Goal: Information Seeking & Learning: Learn about a topic

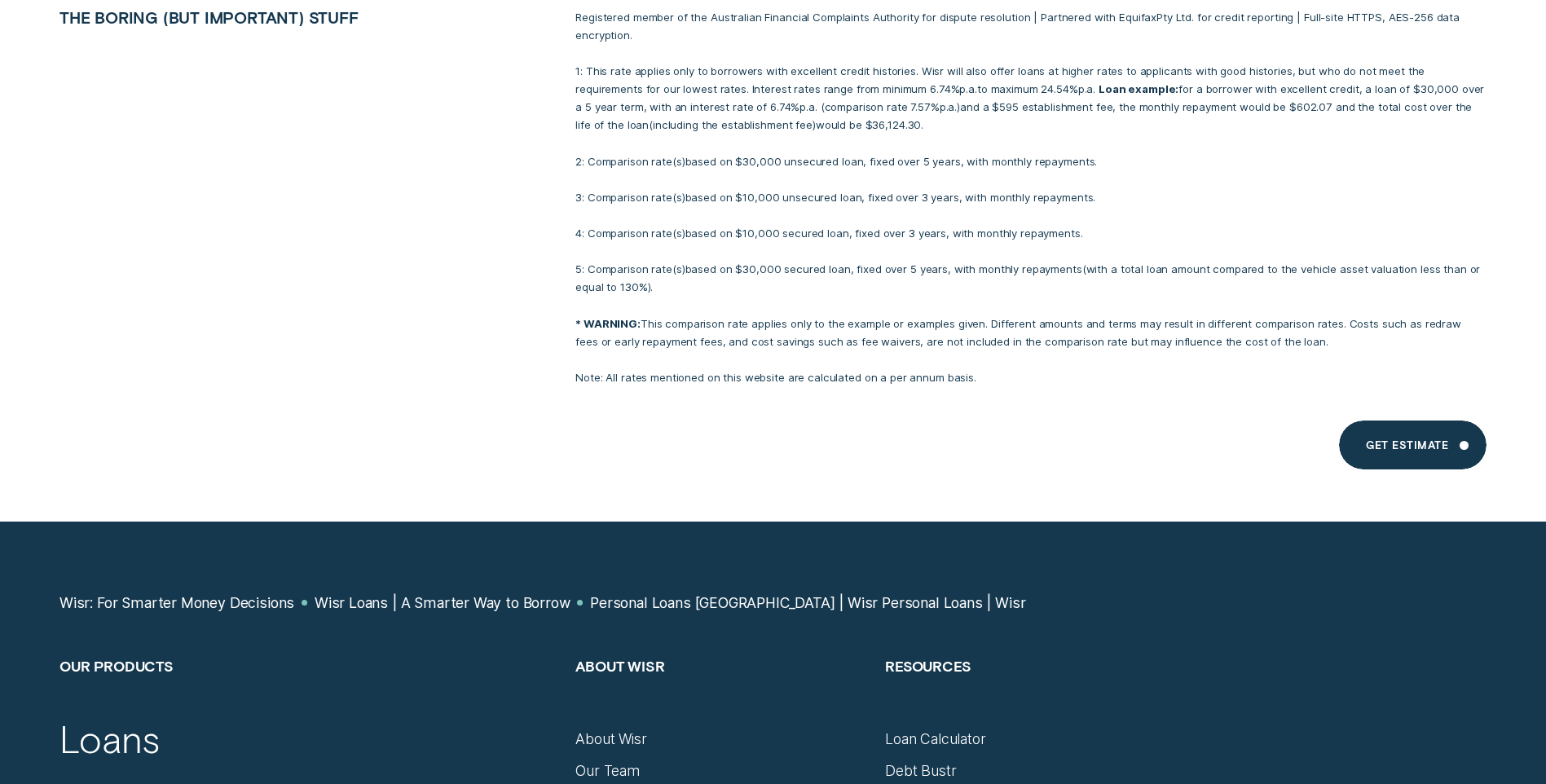
scroll to position [13789, 0]
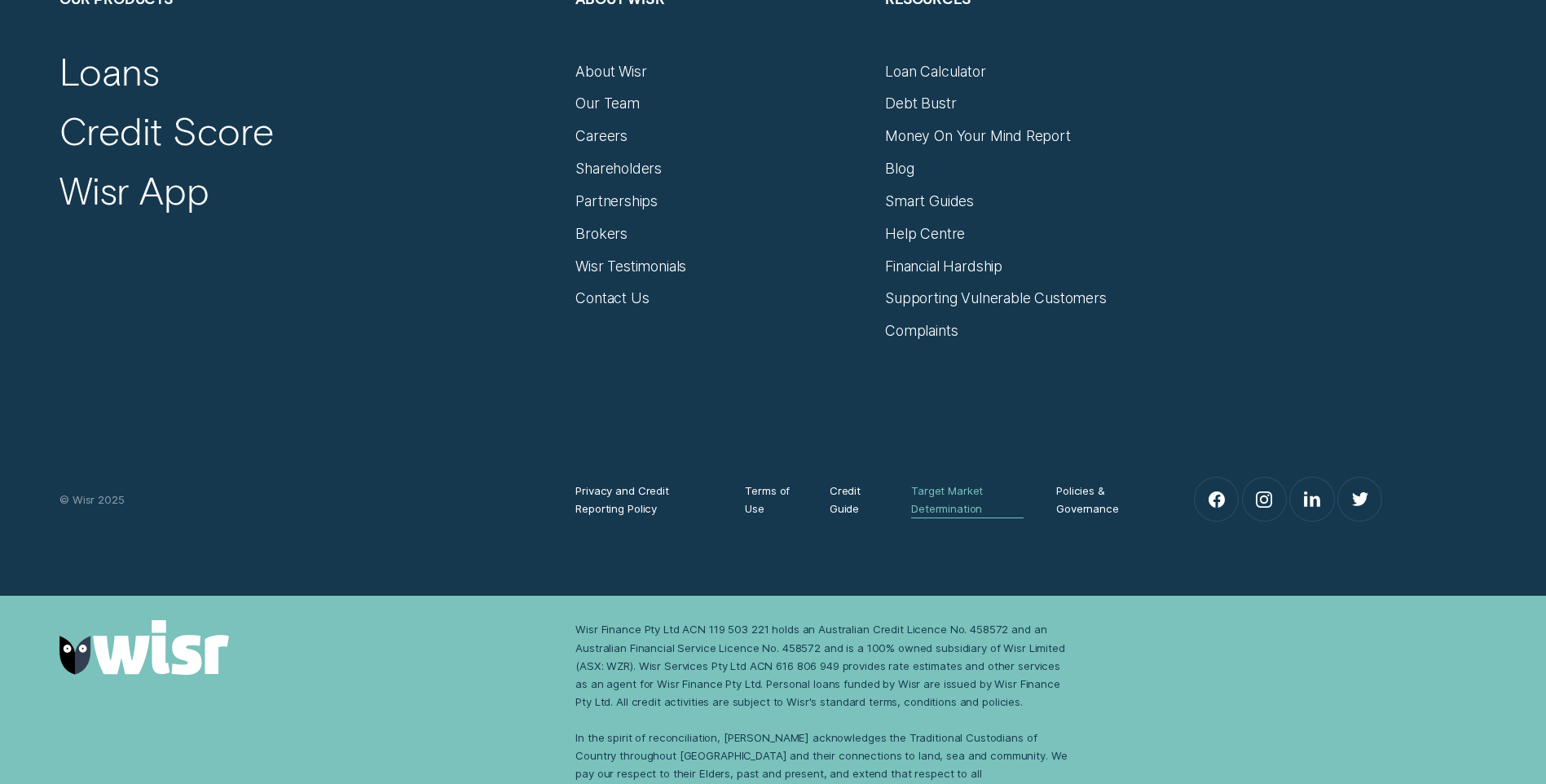
click at [929, 481] on div "Target Market Determination" at bounding box center [968, 499] width 112 height 36
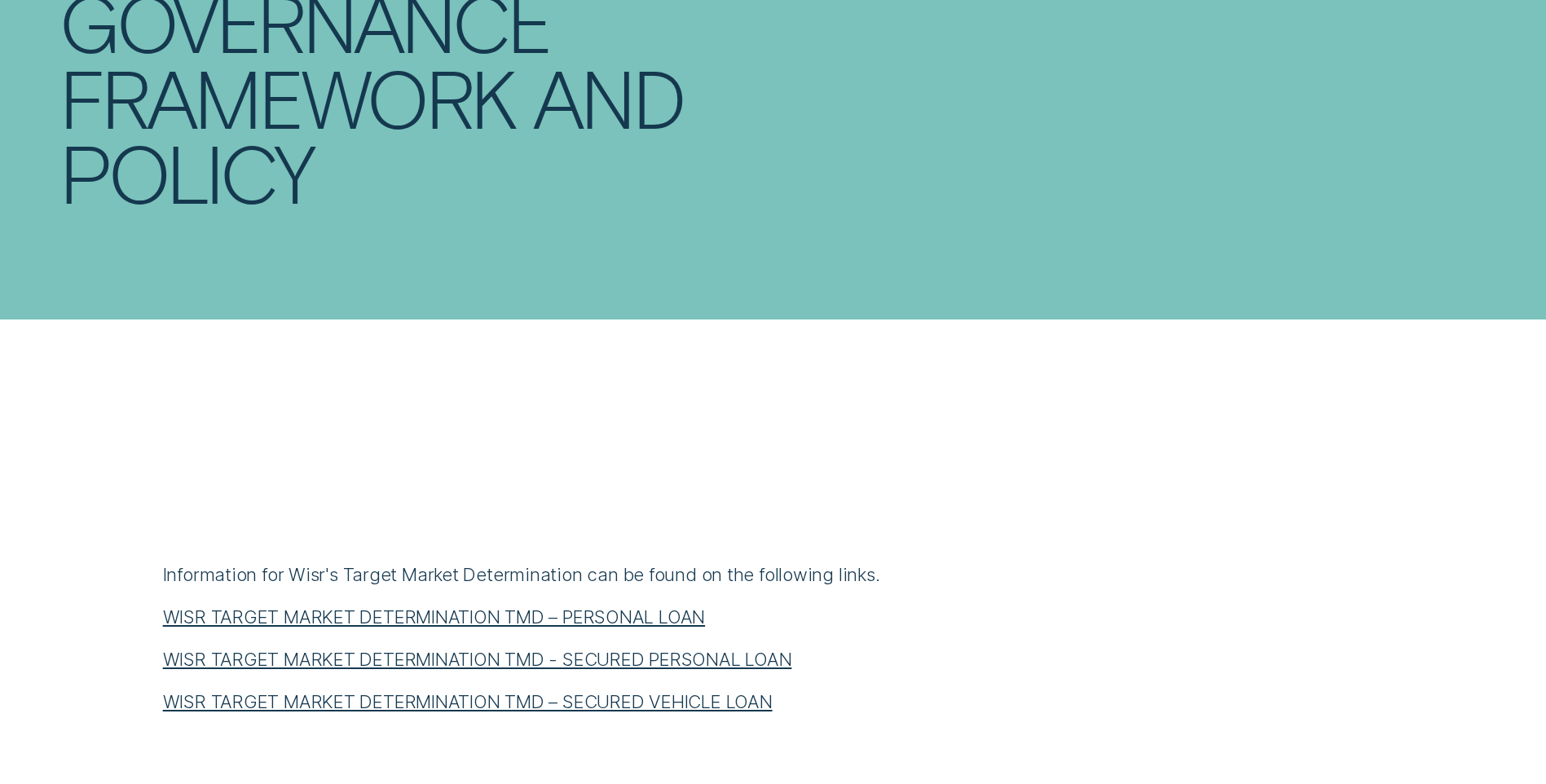
scroll to position [489, 0]
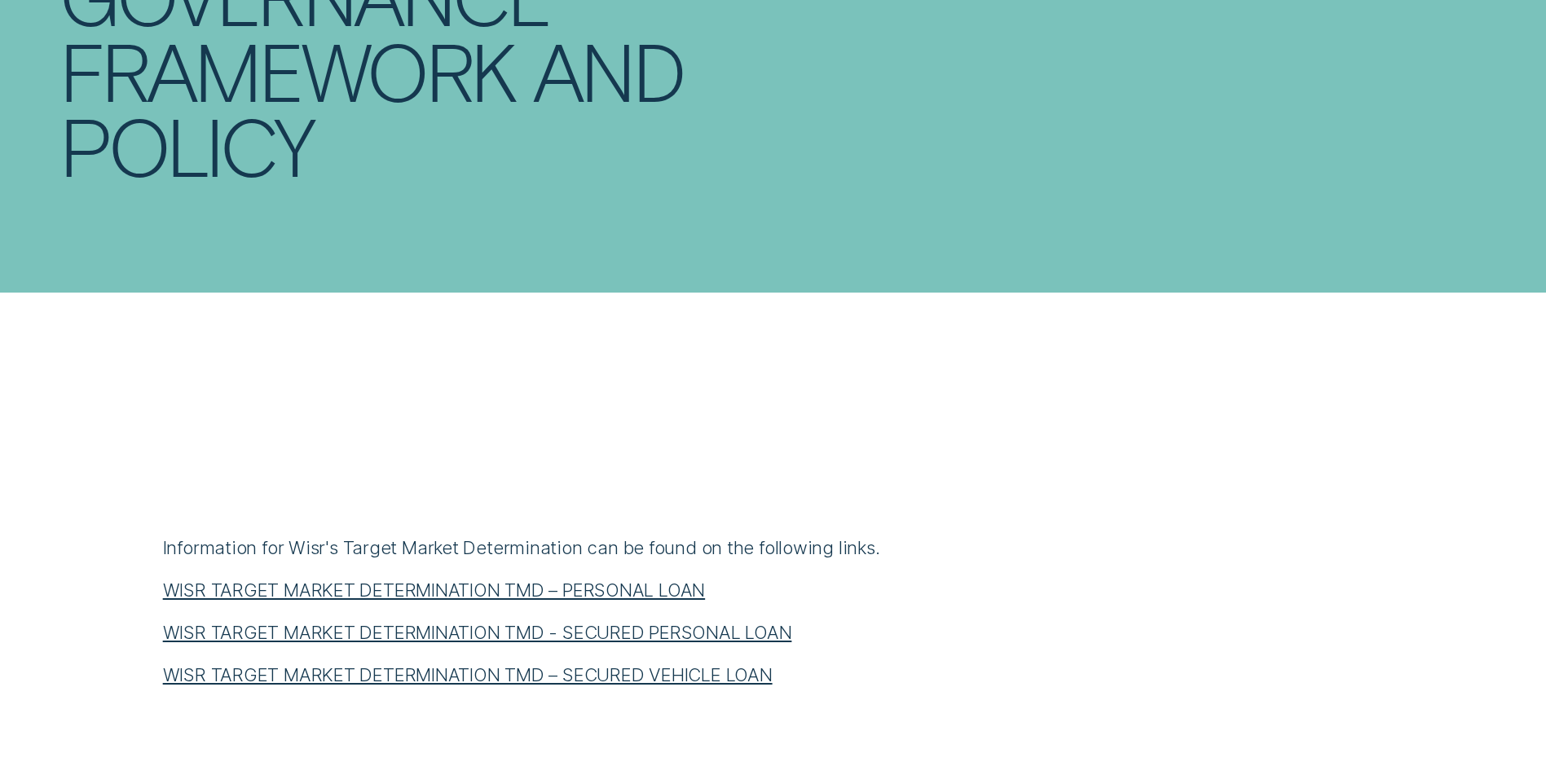
click at [440, 632] on link "WISR TARGET MARKET DETERMINATION TMD - SECURED PERSONAL LOAN" at bounding box center [477, 633] width 629 height 22
drag, startPoint x: 617, startPoint y: 670, endPoint x: 553, endPoint y: 671, distance: 64.0
click at [553, 671] on link "WISR TARGET MARKET DETERMINATION TMD – SECURED VEHICLE LOAN" at bounding box center [467, 675] width 610 height 22
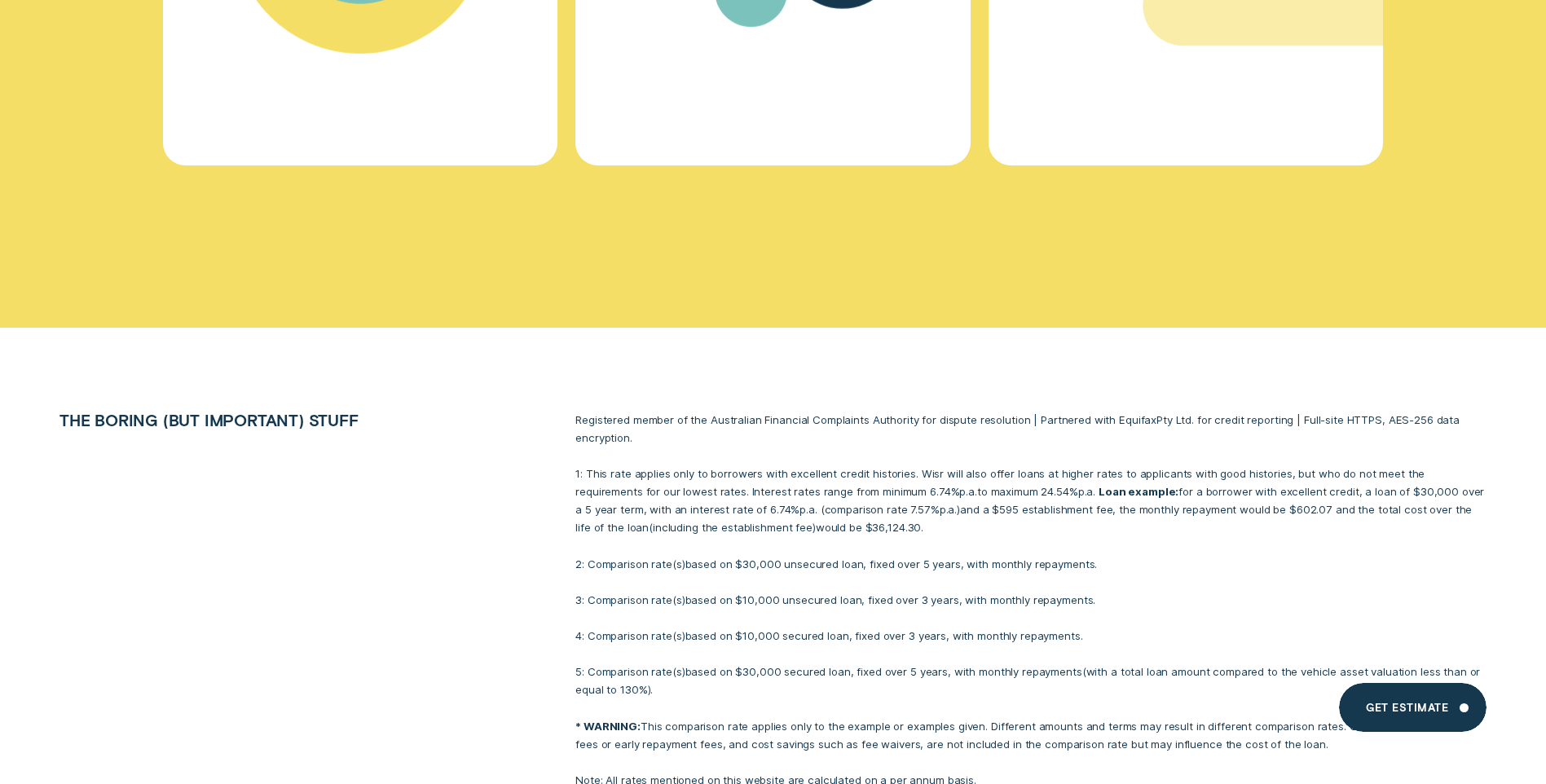
scroll to position [12746, 0]
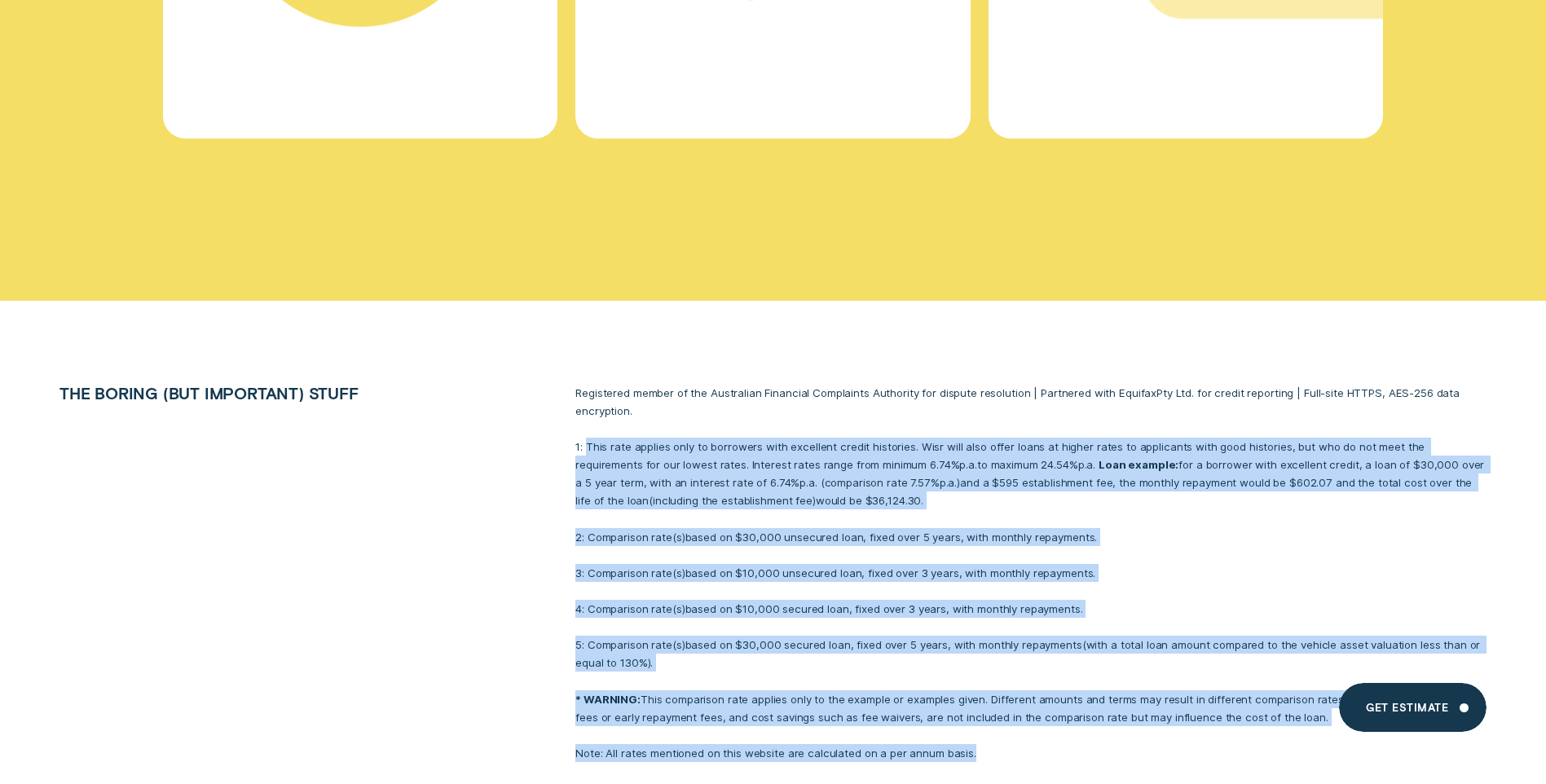
drag, startPoint x: 590, startPoint y: 422, endPoint x: 987, endPoint y: 726, distance: 500.0
click at [987, 726] on div "Registered member of the Australian Financial Complaints Authority for dispute …" at bounding box center [1031, 573] width 929 height 379
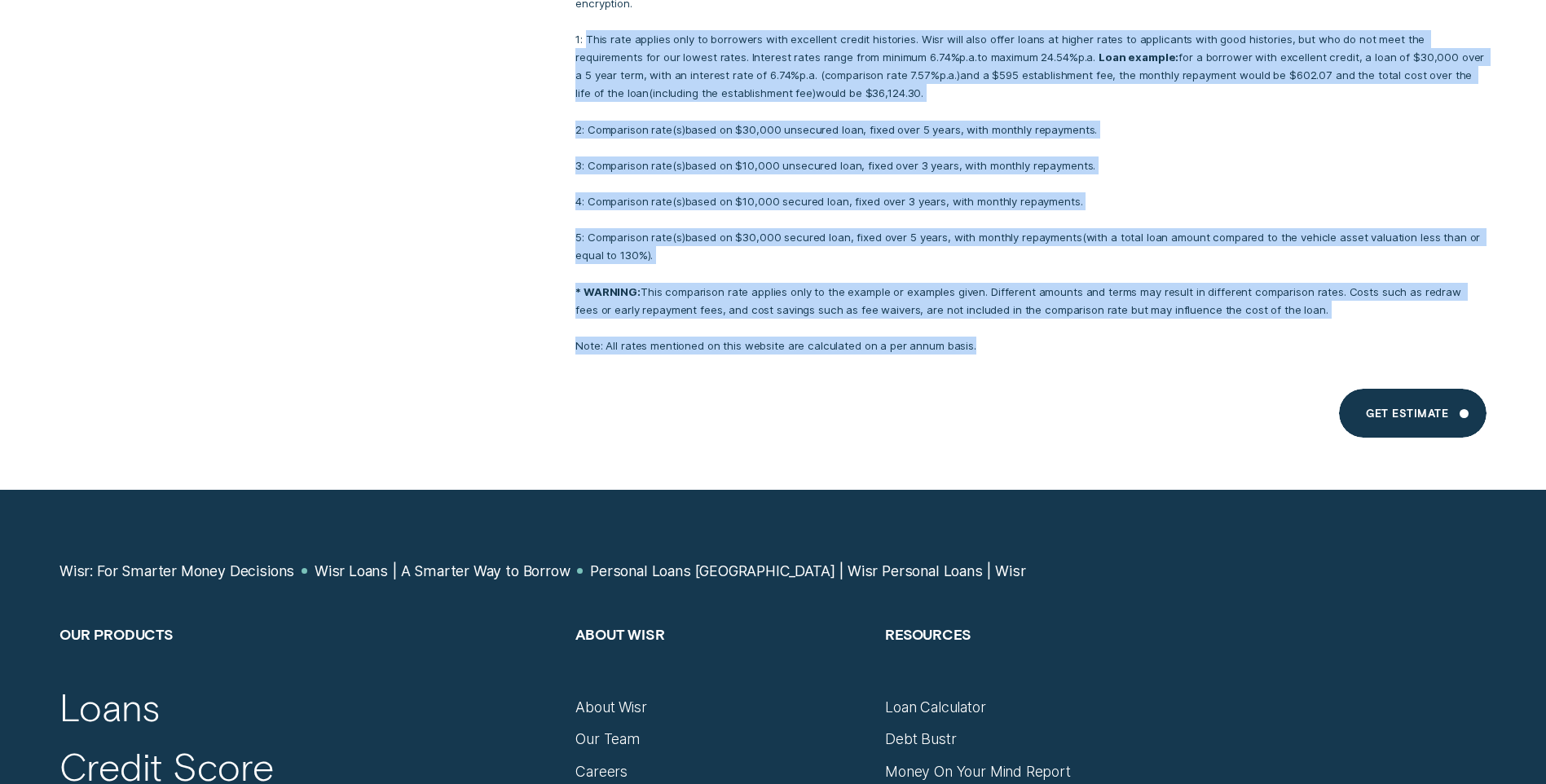
scroll to position [13235, 0]
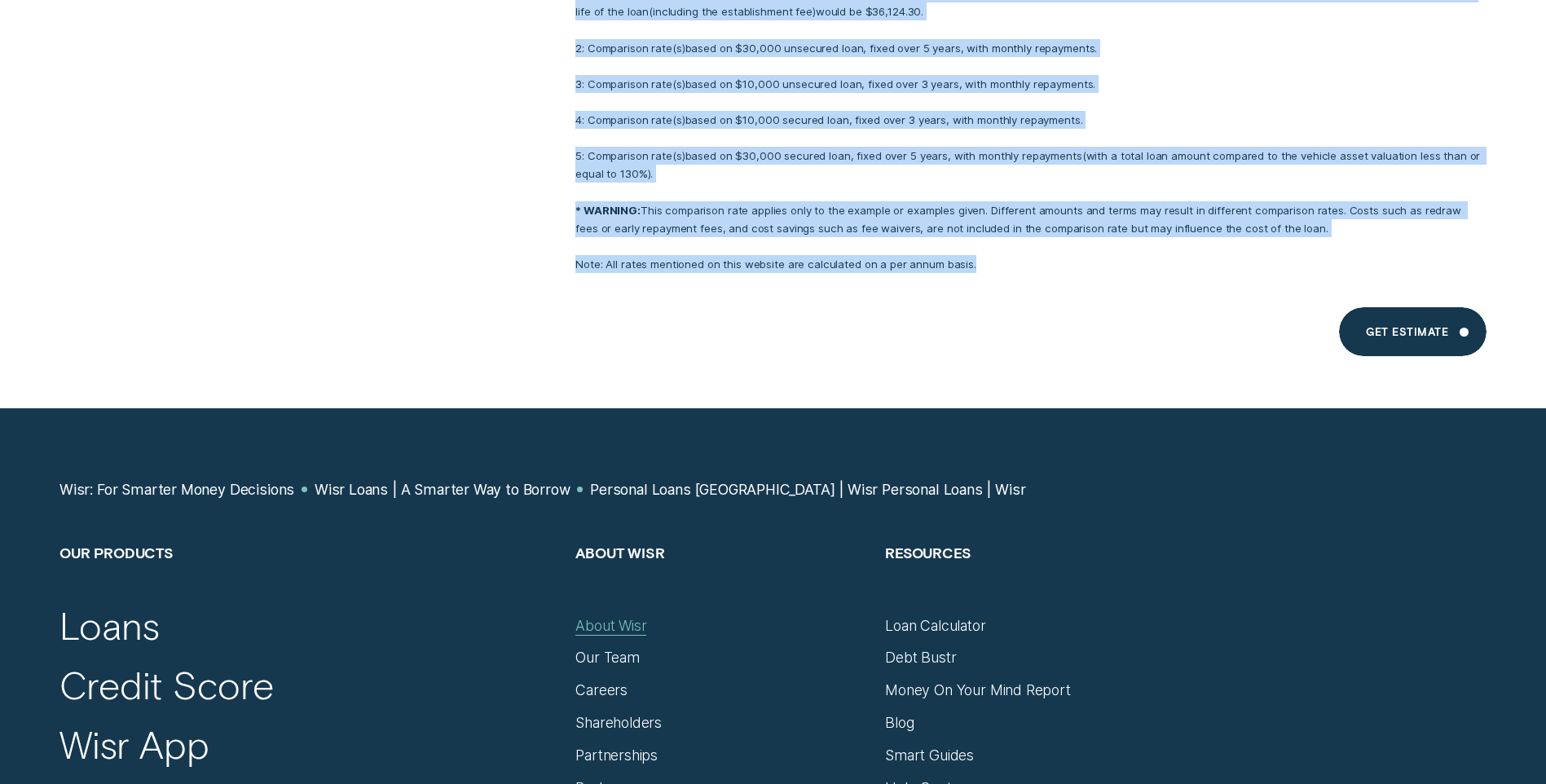
click at [612, 617] on div "About Wisr" at bounding box center [611, 626] width 71 height 18
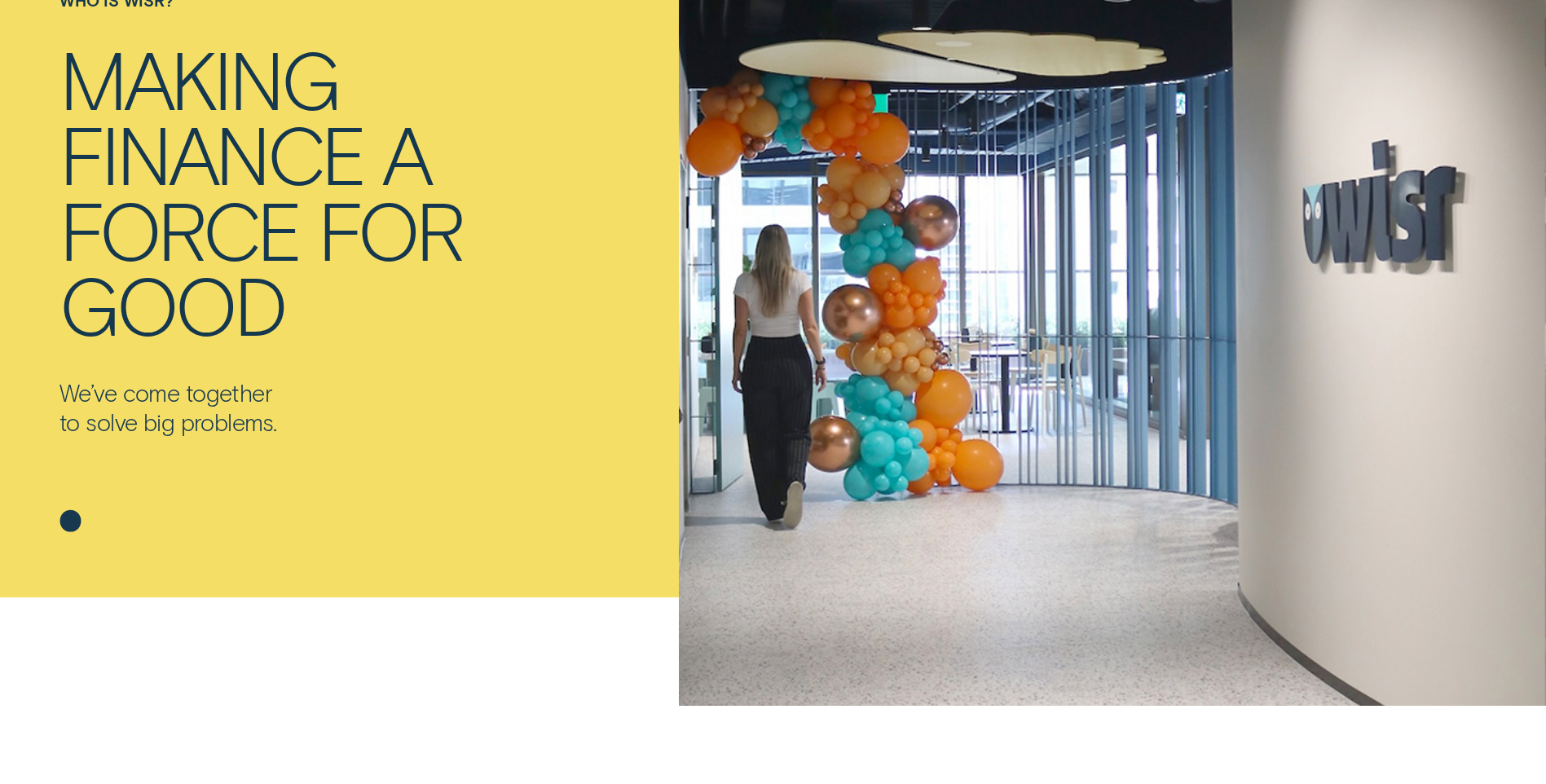
scroll to position [82, 0]
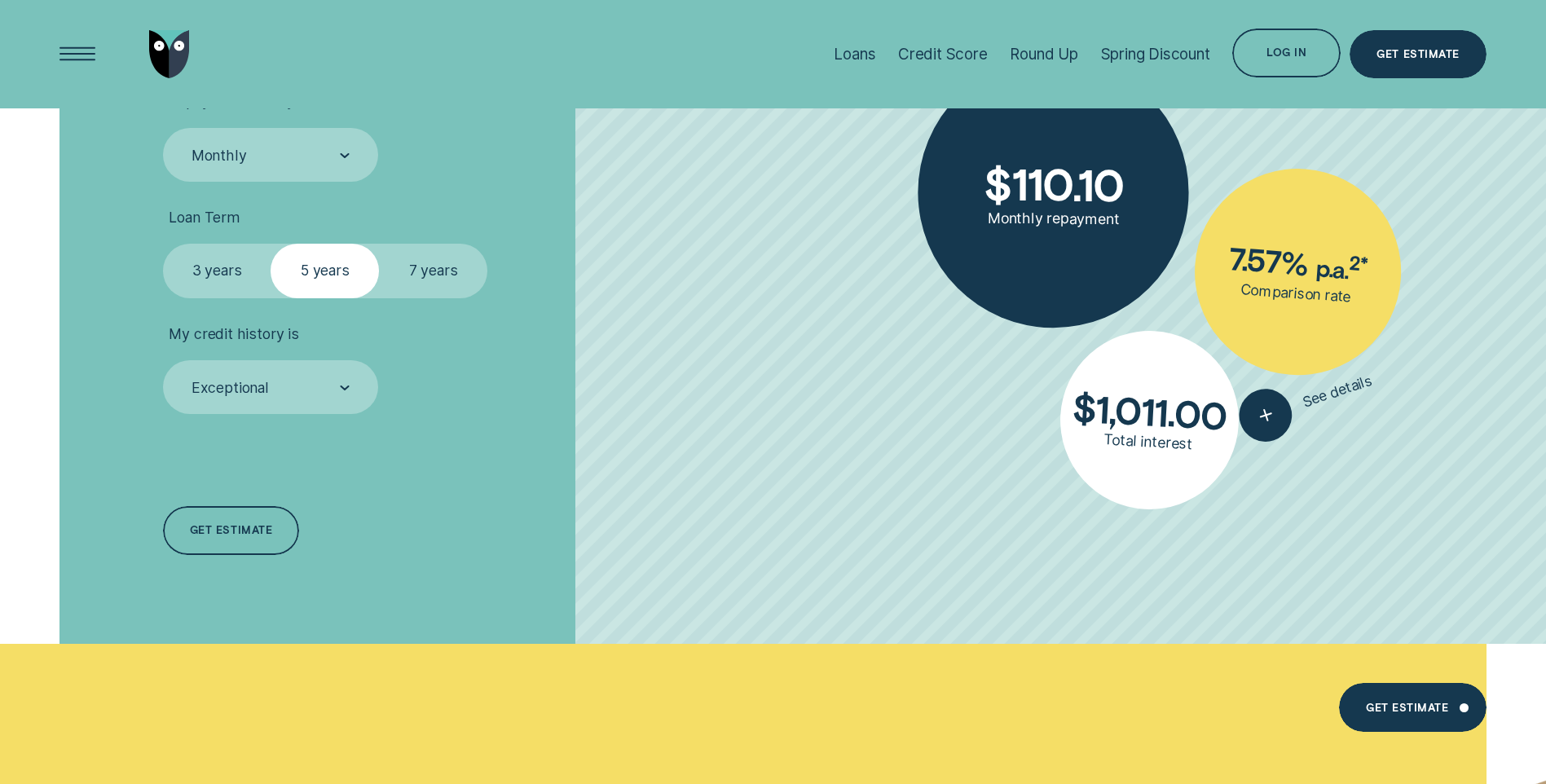
scroll to position [5084, 0]
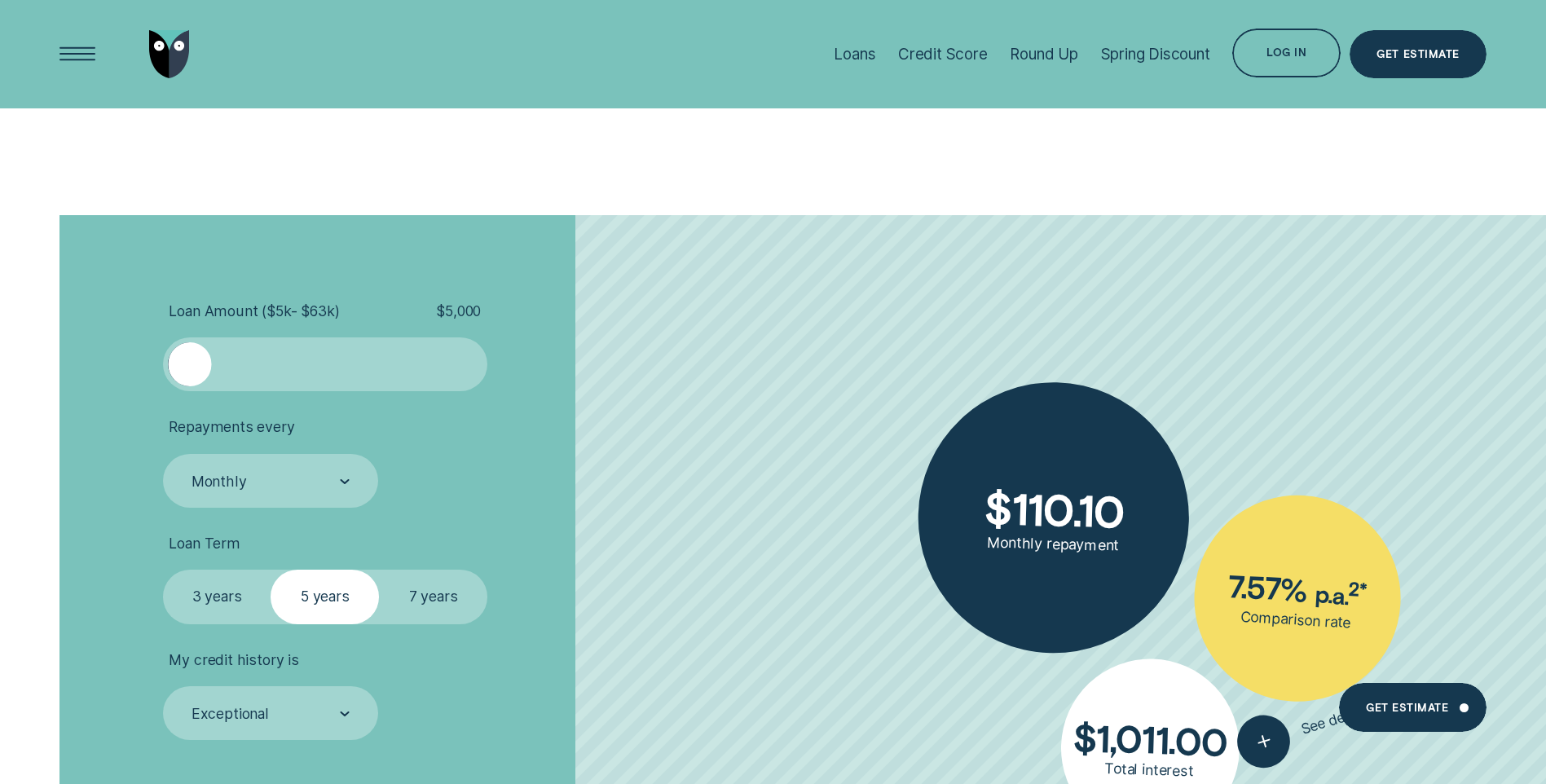
click at [218, 601] on label "3 years" at bounding box center [217, 596] width 108 height 54
click at [163, 570] on input "3 years" at bounding box center [163, 570] width 0 height 0
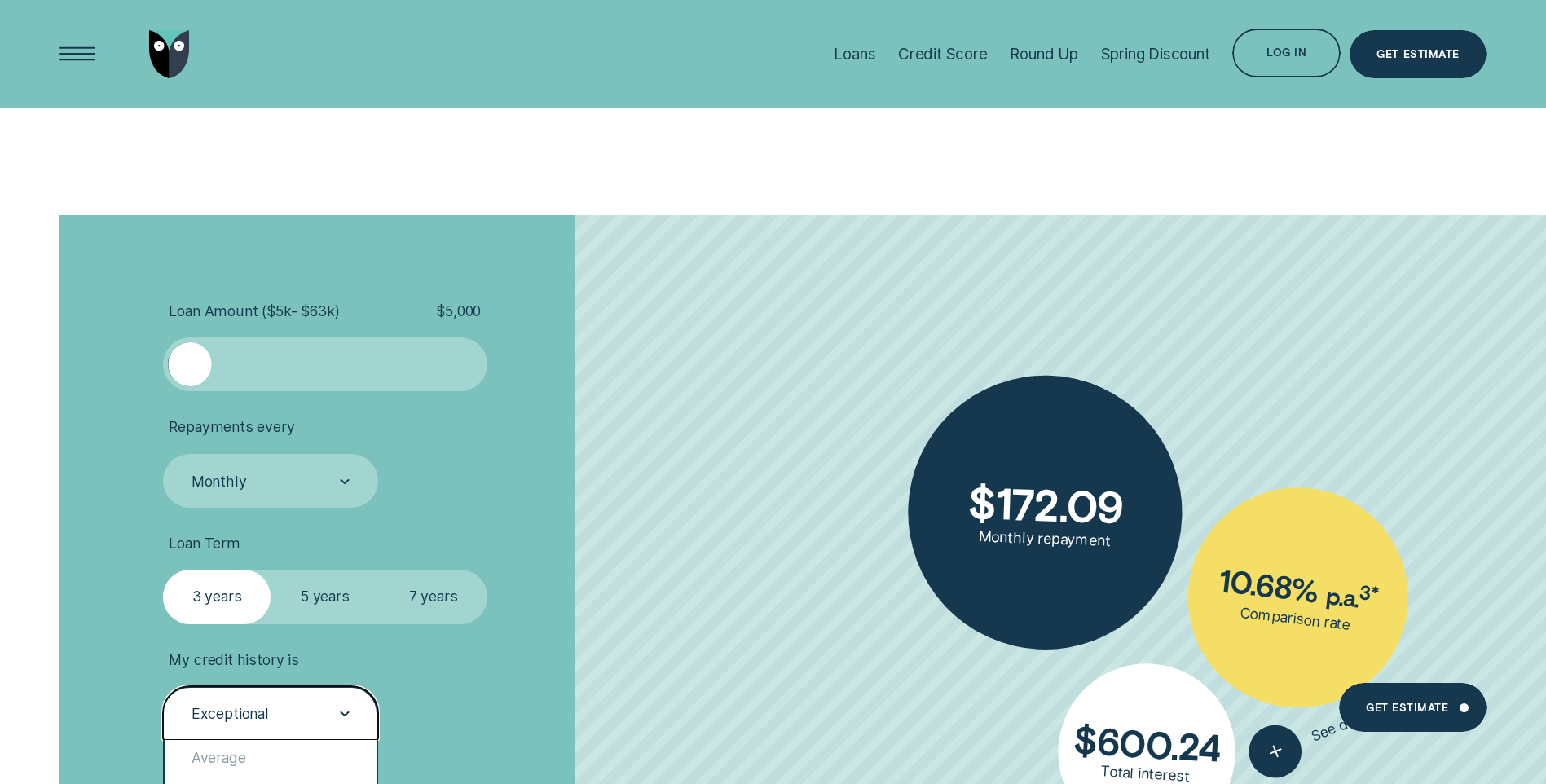
click at [333, 705] on div "Exceptional" at bounding box center [270, 714] width 160 height 21
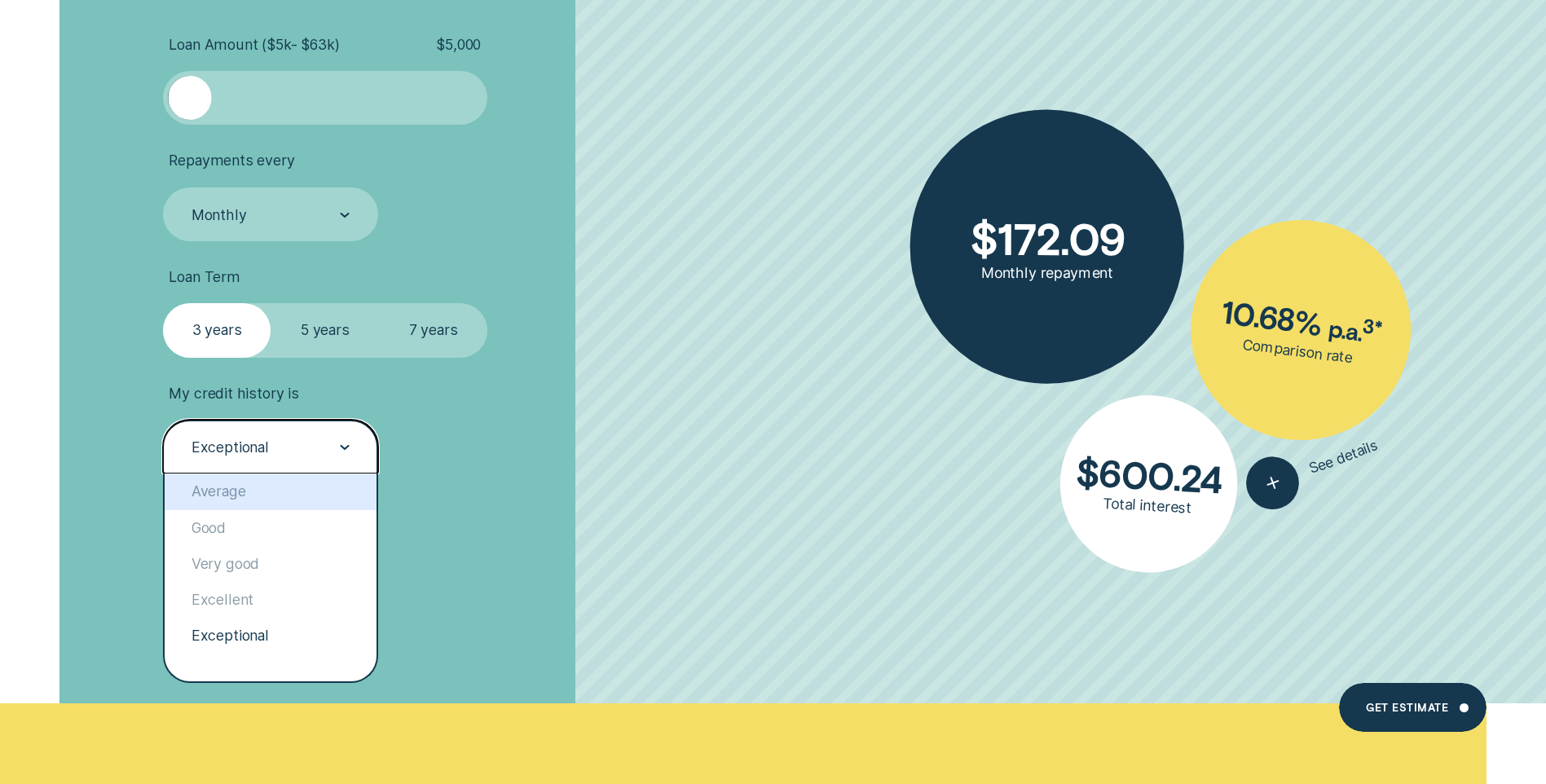
scroll to position [5411, 0]
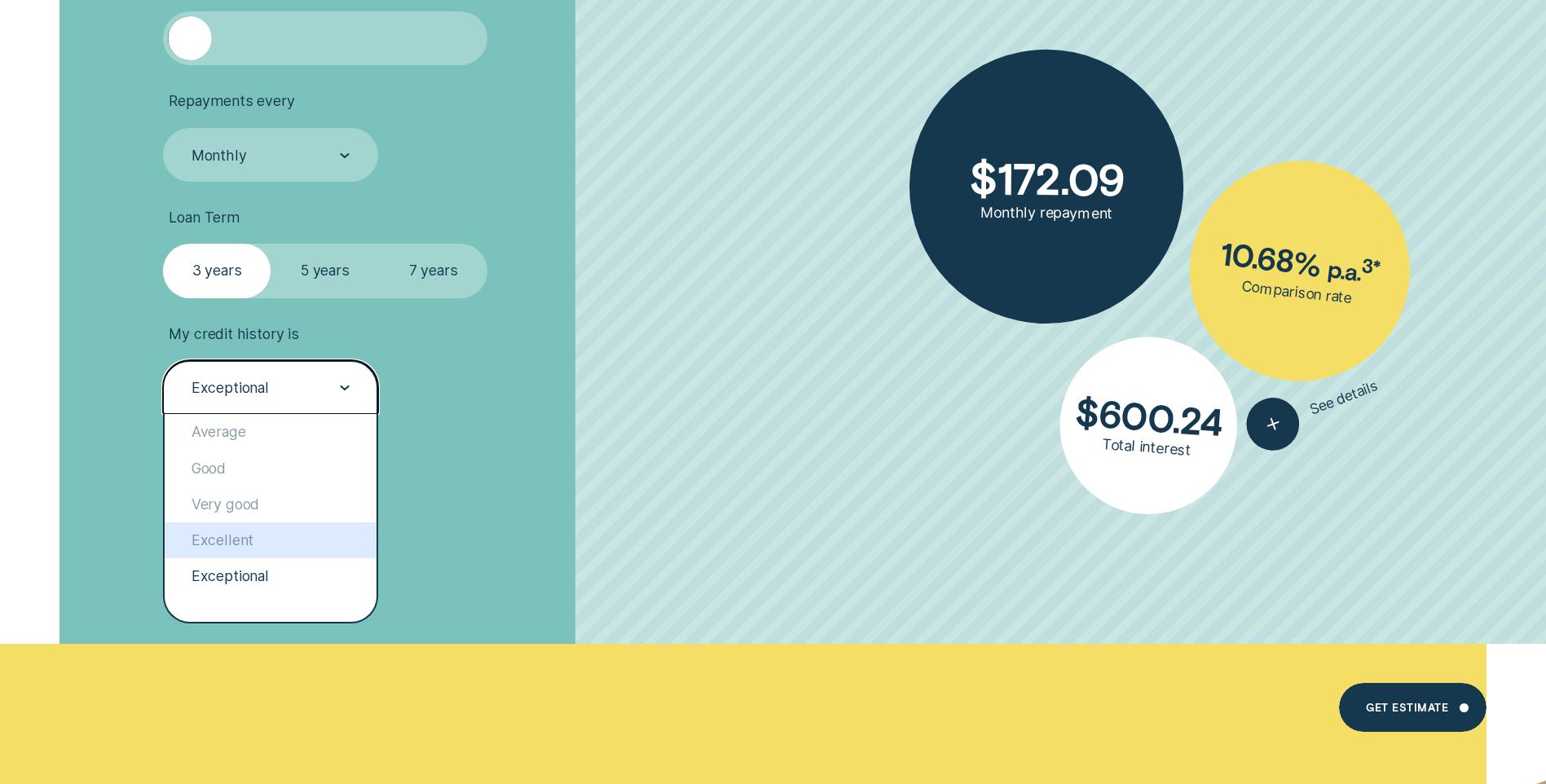
click at [251, 535] on div "Excellent" at bounding box center [270, 540] width 212 height 36
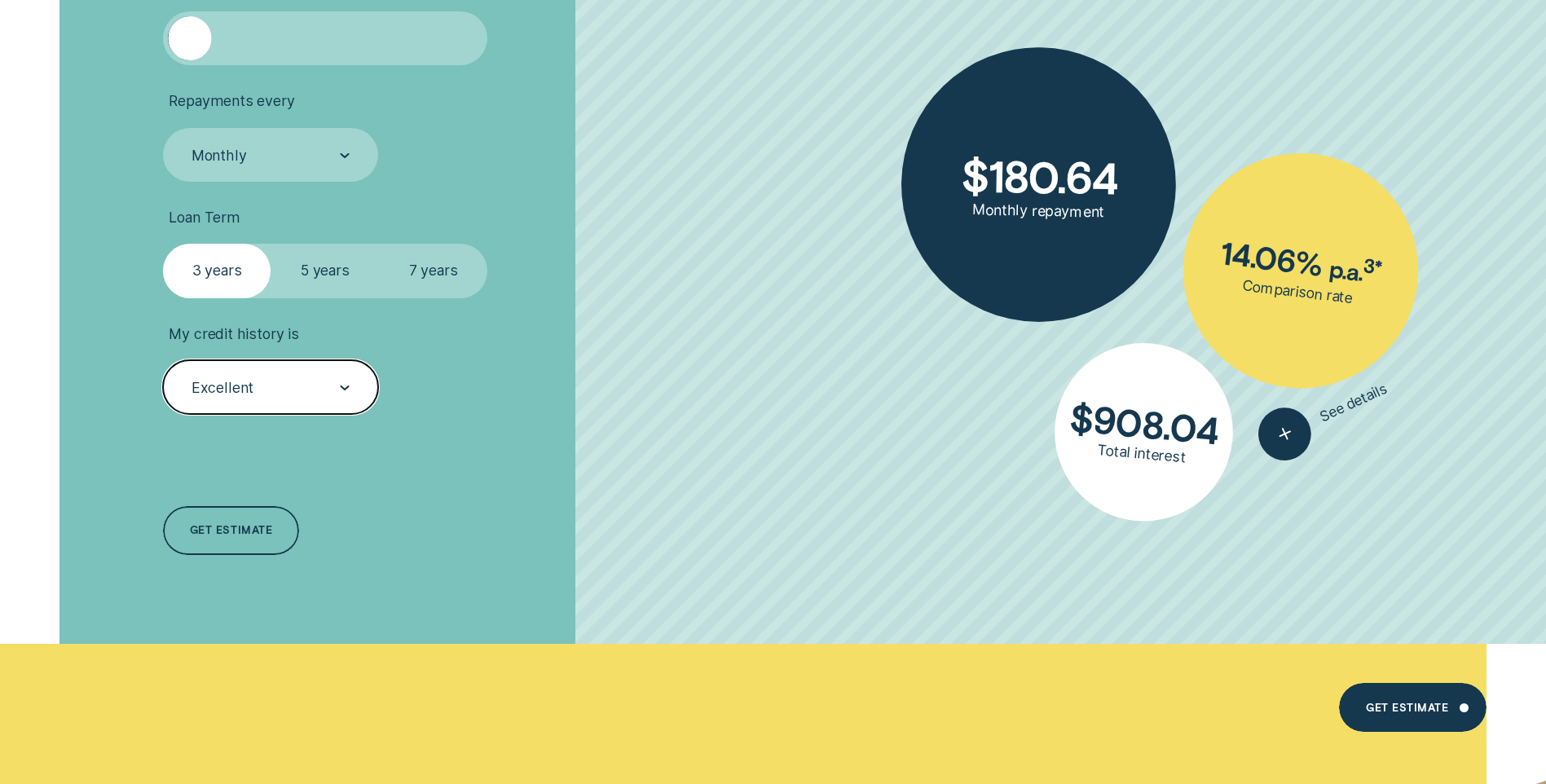
click at [327, 381] on div "Excellent" at bounding box center [270, 388] width 160 height 21
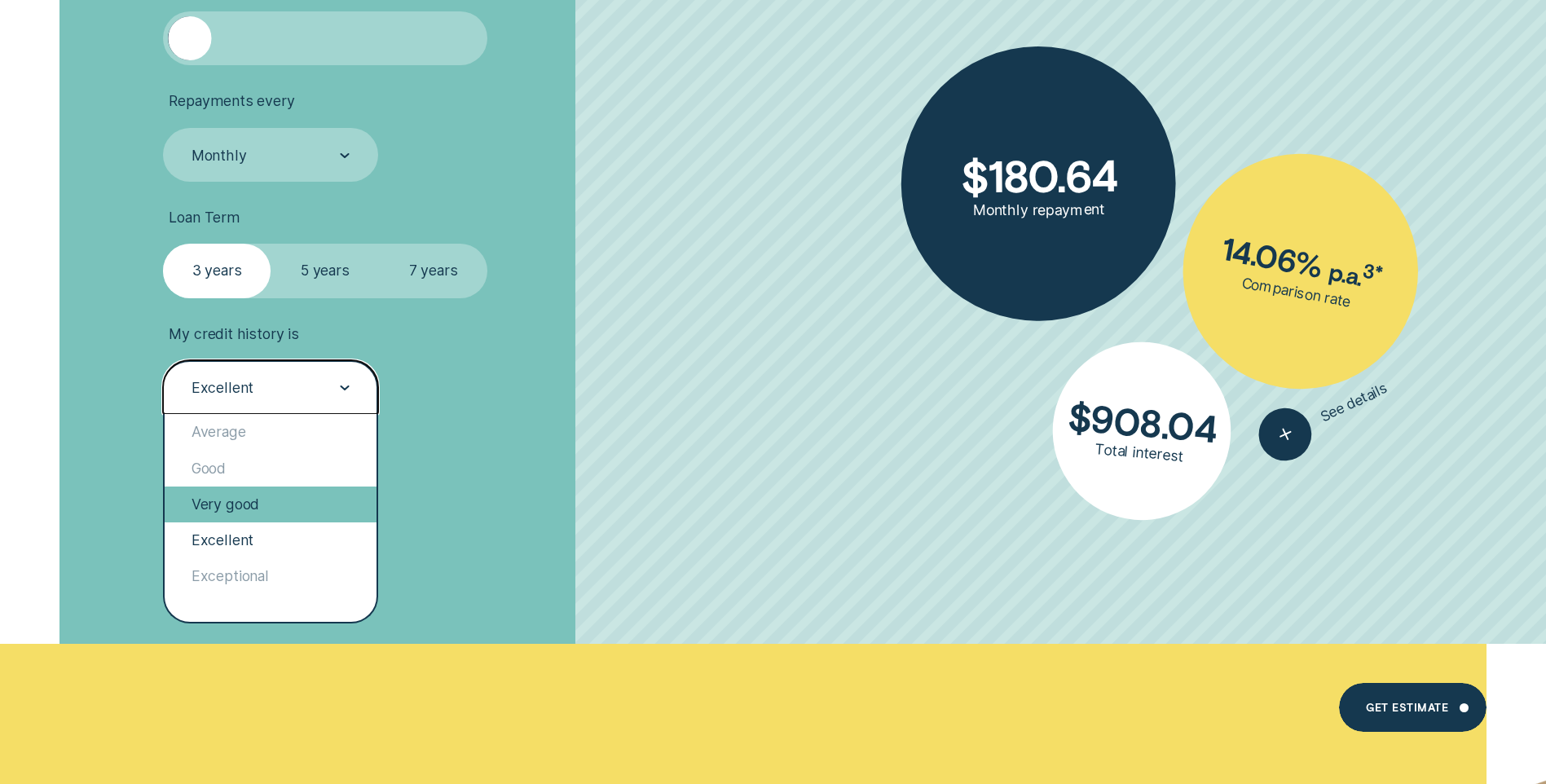
click at [243, 509] on div "Very good" at bounding box center [270, 504] width 212 height 36
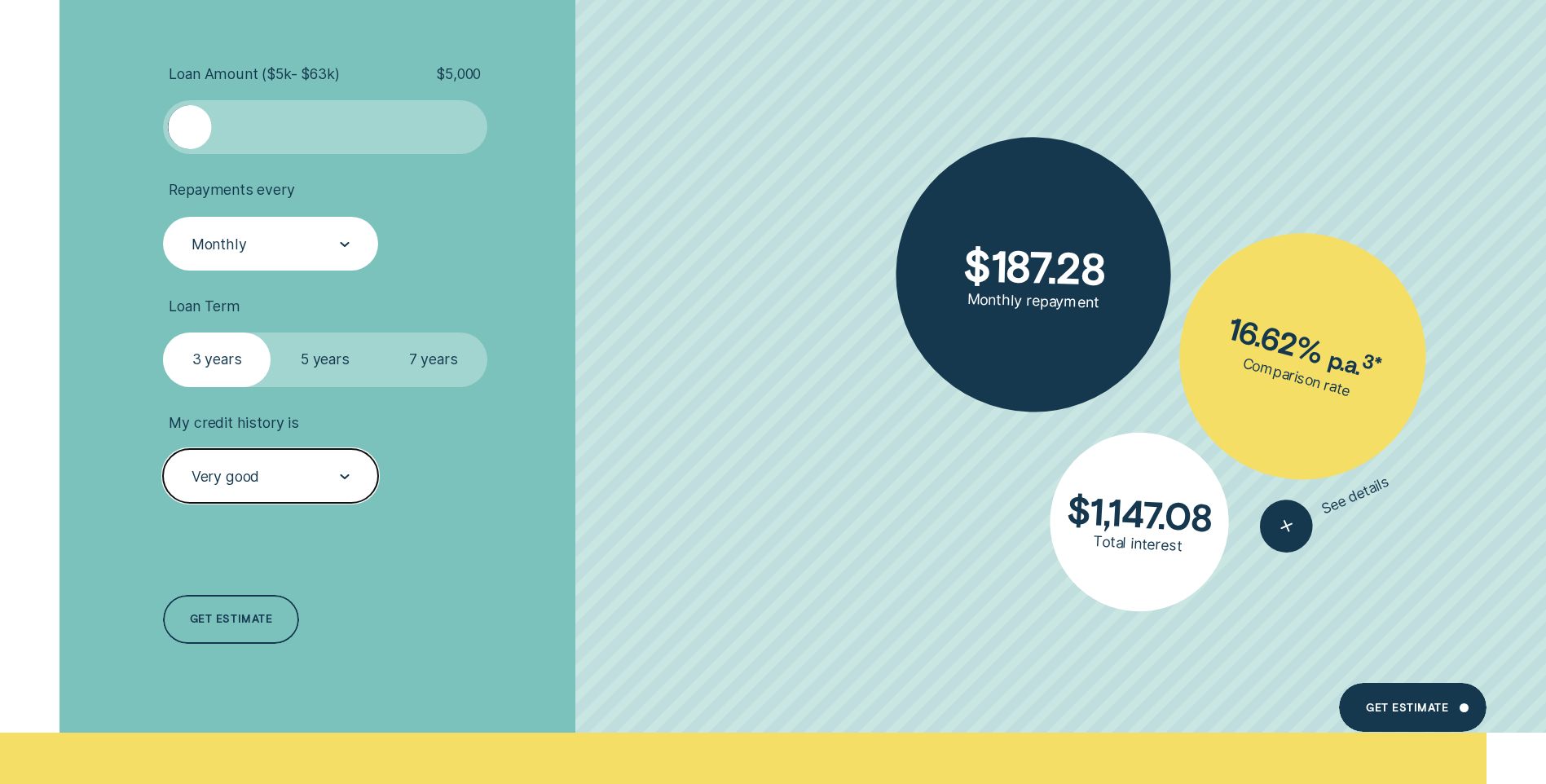
scroll to position [5329, 0]
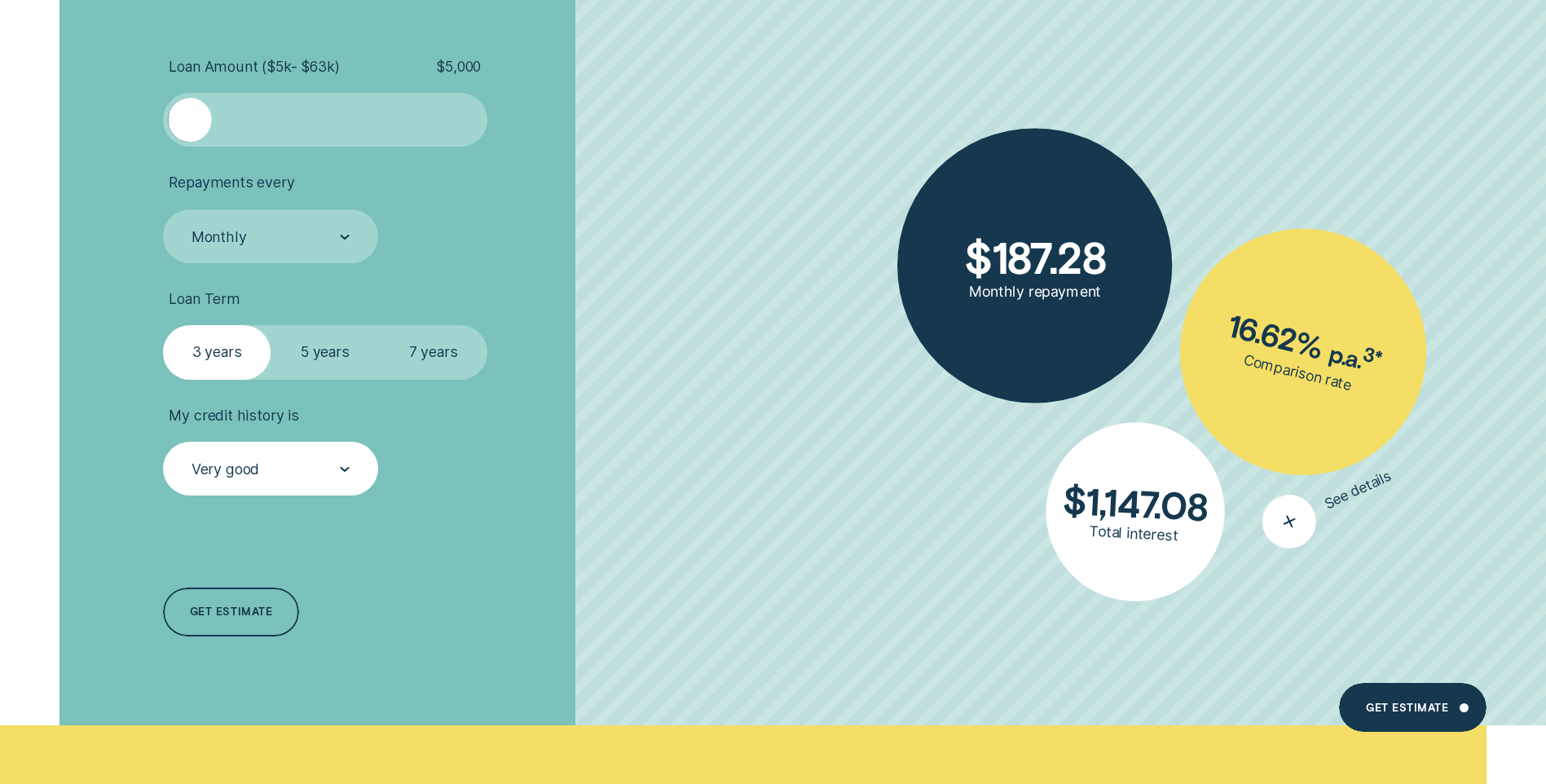
click at [1281, 516] on icon "button" at bounding box center [1290, 522] width 35 height 33
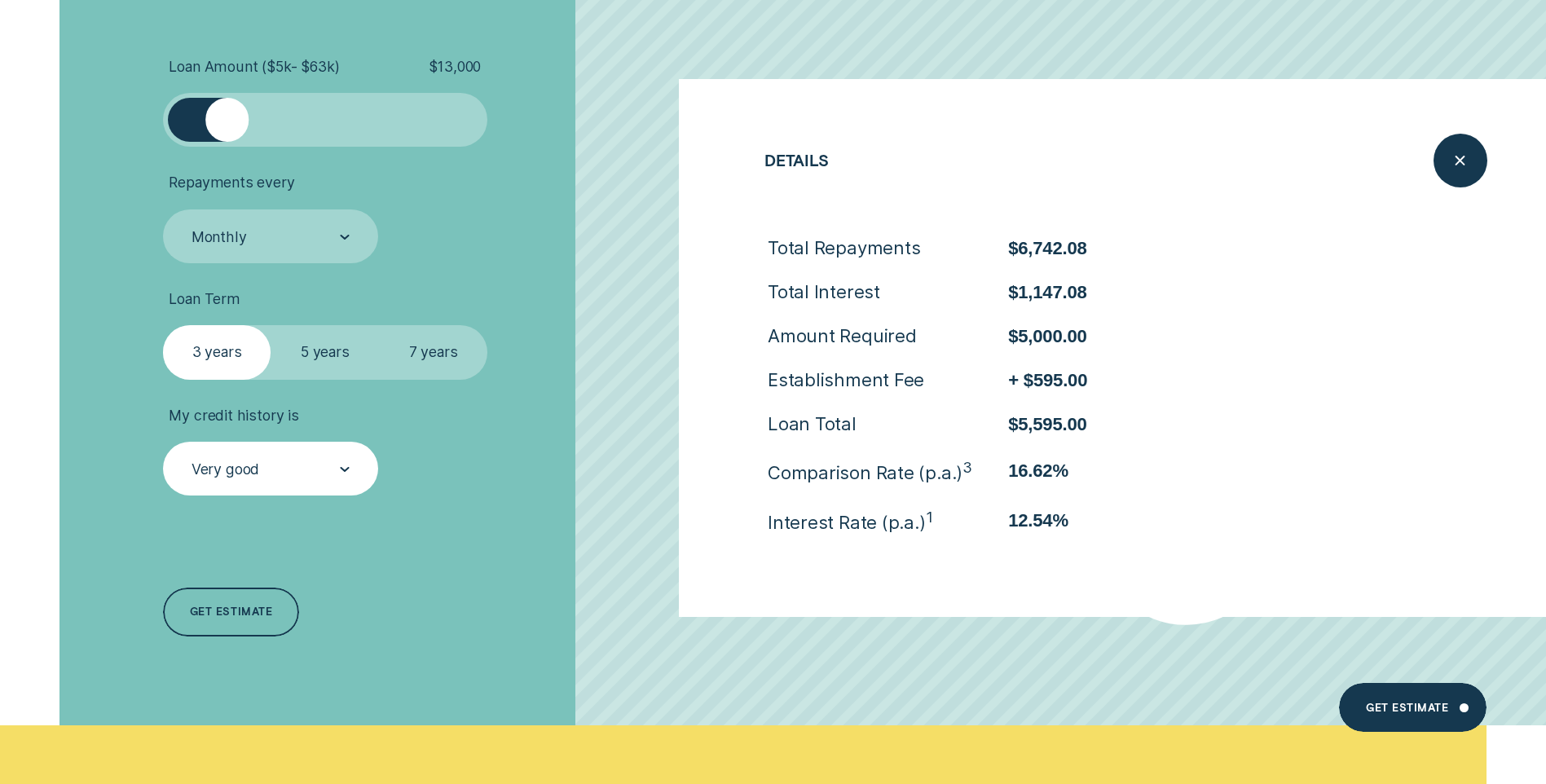
drag, startPoint x: 226, startPoint y: 128, endPoint x: 246, endPoint y: 125, distance: 20.2
click at [229, 128] on div at bounding box center [325, 119] width 270 height 43
drag, startPoint x: 275, startPoint y: 123, endPoint x: 366, endPoint y: 138, distance: 92.2
click at [291, 127] on div at bounding box center [325, 119] width 270 height 43
click at [386, 141] on div at bounding box center [325, 119] width 270 height 43
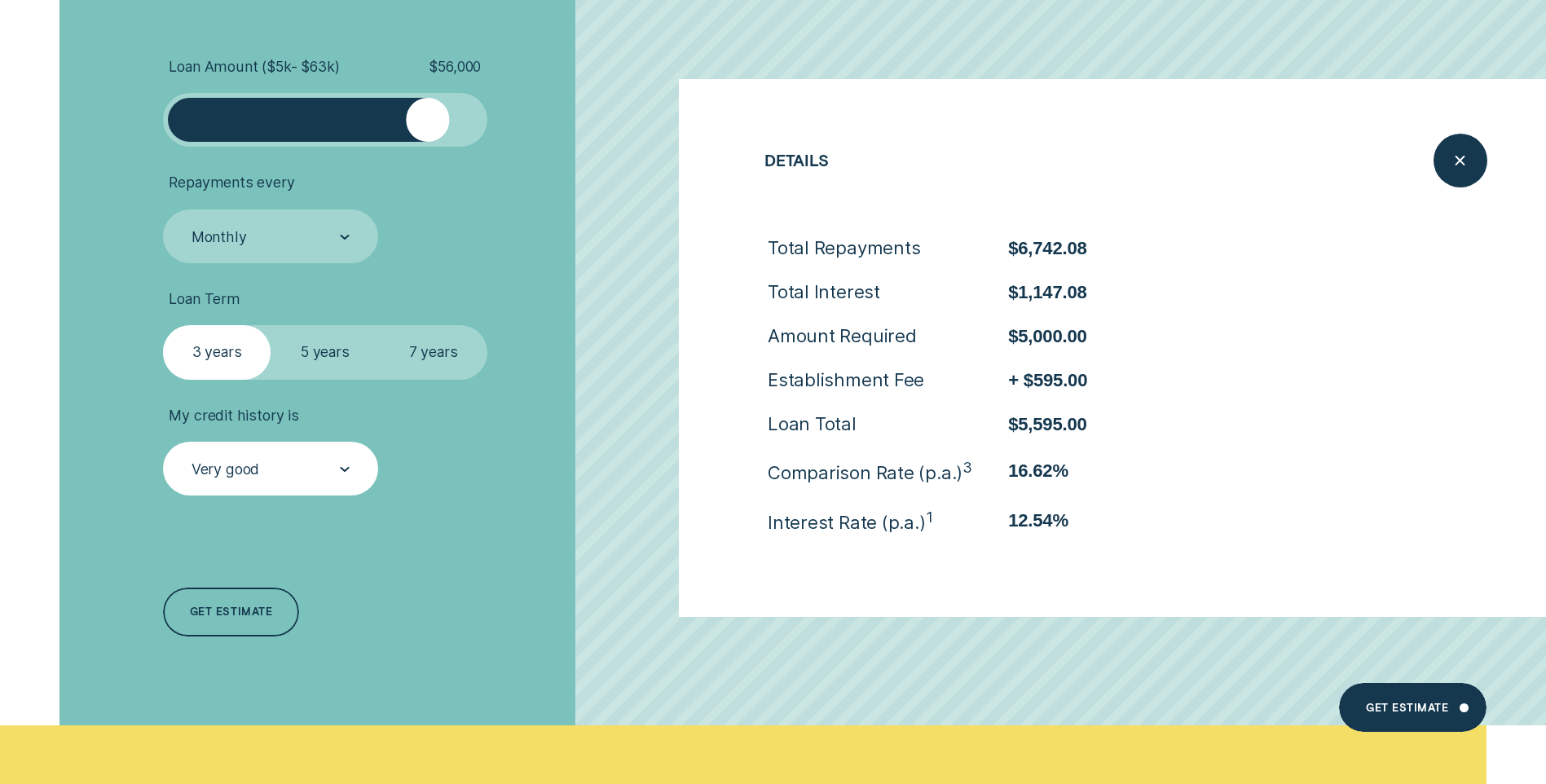
drag, startPoint x: 428, startPoint y: 124, endPoint x: 462, endPoint y: 124, distance: 34.0
click at [430, 124] on div at bounding box center [325, 119] width 270 height 43
click at [462, 124] on div at bounding box center [471, 119] width 22 height 43
click at [468, 123] on div at bounding box center [471, 119] width 22 height 43
drag, startPoint x: 447, startPoint y: 119, endPoint x: 500, endPoint y: 124, distance: 53.2
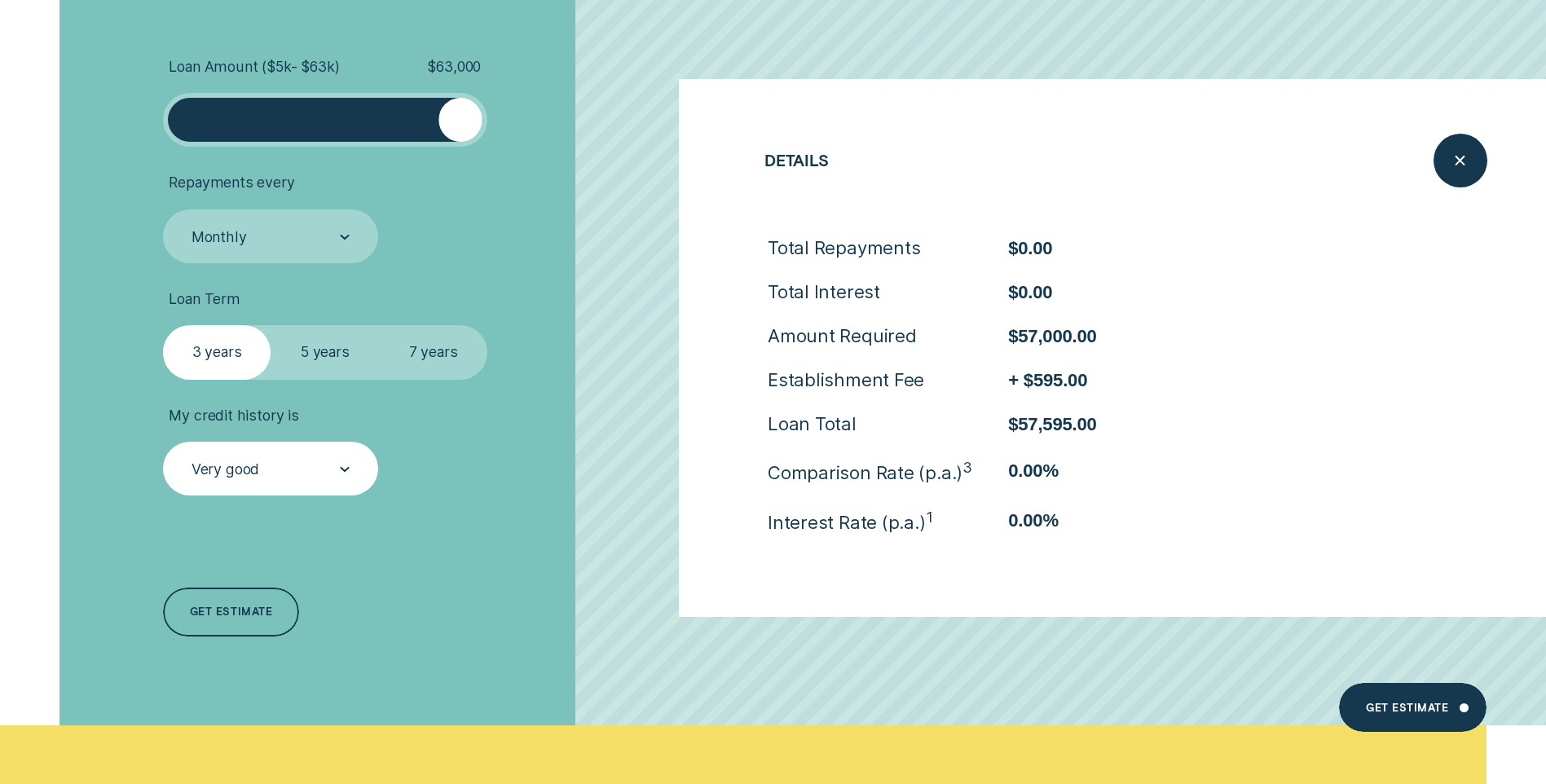
click at [500, 124] on li "Loan Amount ( $5k - $63k ) $ 63,000" at bounding box center [412, 103] width 498 height 89
click at [605, 463] on li "My credit history is Very good" at bounding box center [412, 452] width 498 height 89
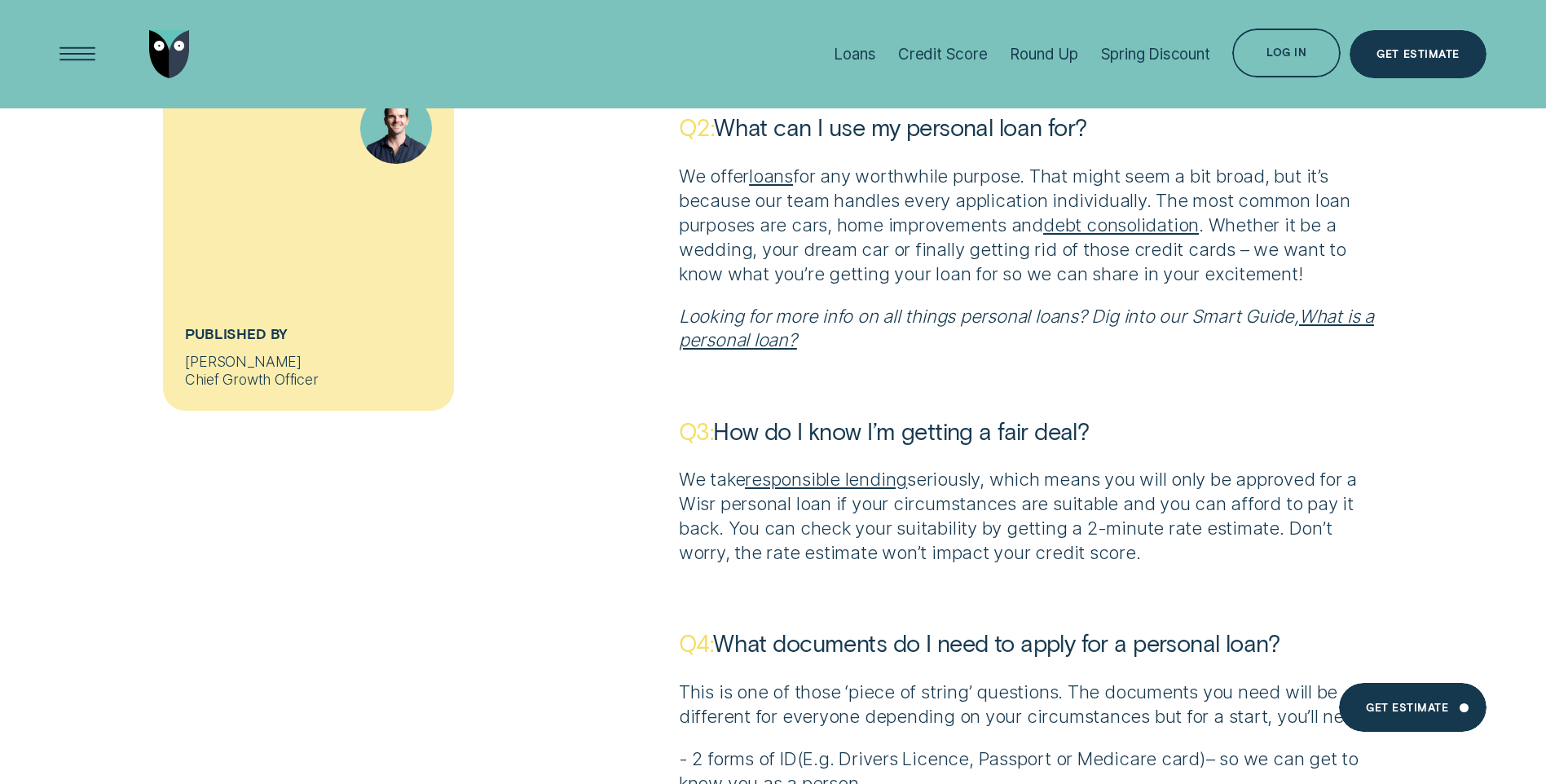
scroll to position [8915, 0]
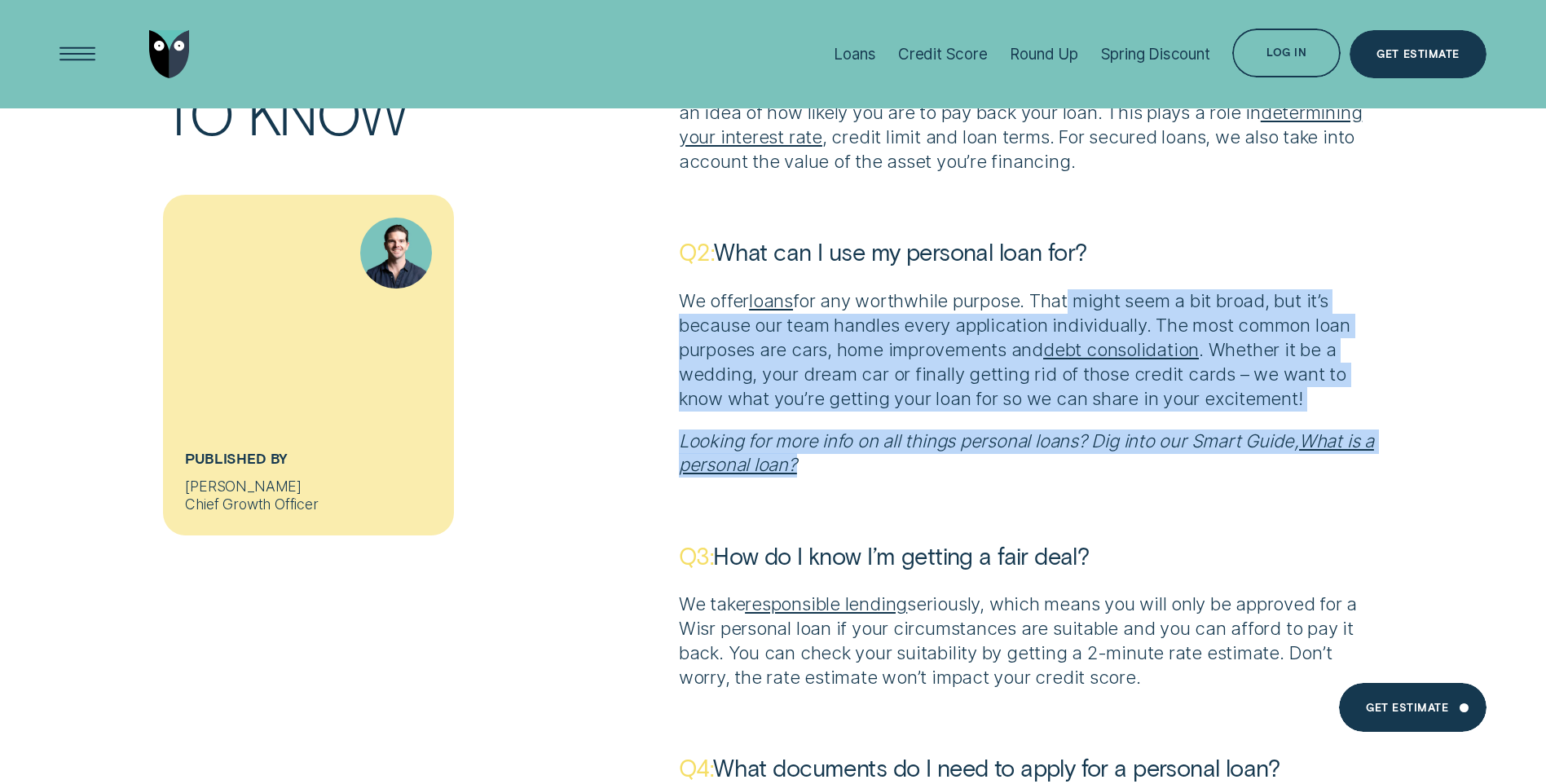
drag, startPoint x: 1071, startPoint y: 272, endPoint x: 1371, endPoint y: 434, distance: 340.9
click at [1371, 434] on div "We offer loans for any worthwhile purpose. That might seem a bit broad, but it’…" at bounding box center [1031, 384] width 704 height 189
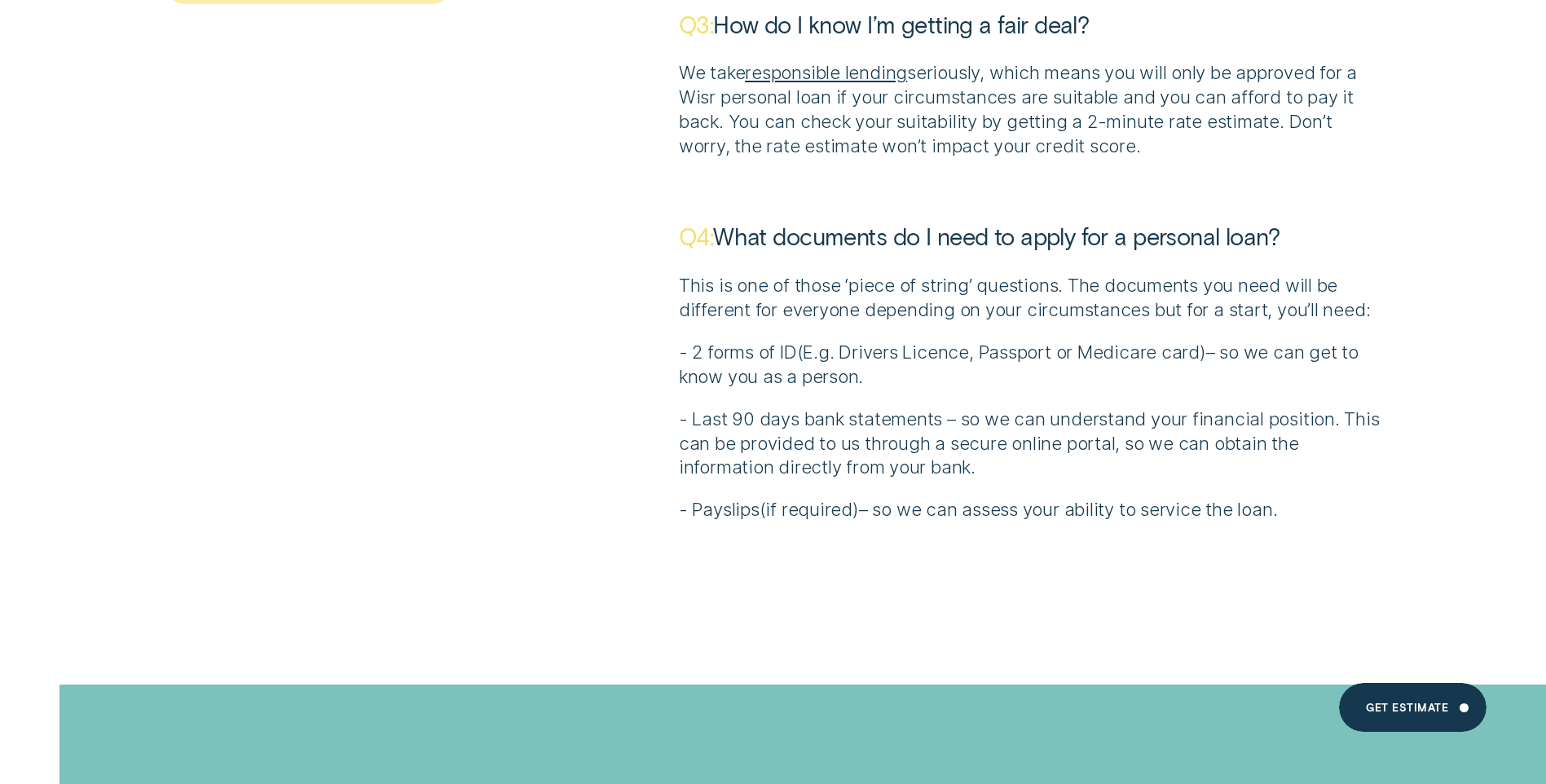
scroll to position [9486, 0]
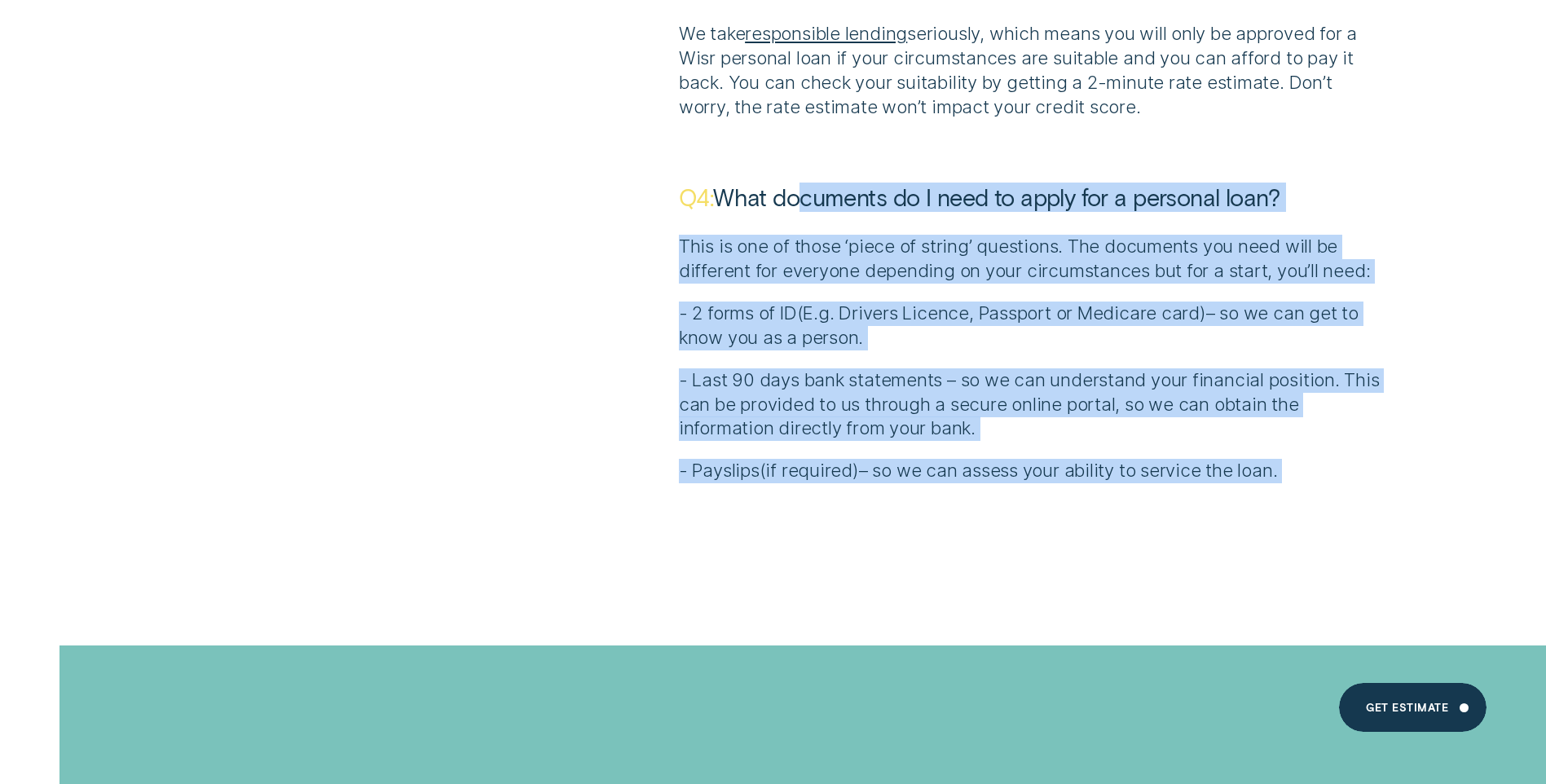
drag, startPoint x: 787, startPoint y: 174, endPoint x: 1309, endPoint y: 482, distance: 606.1
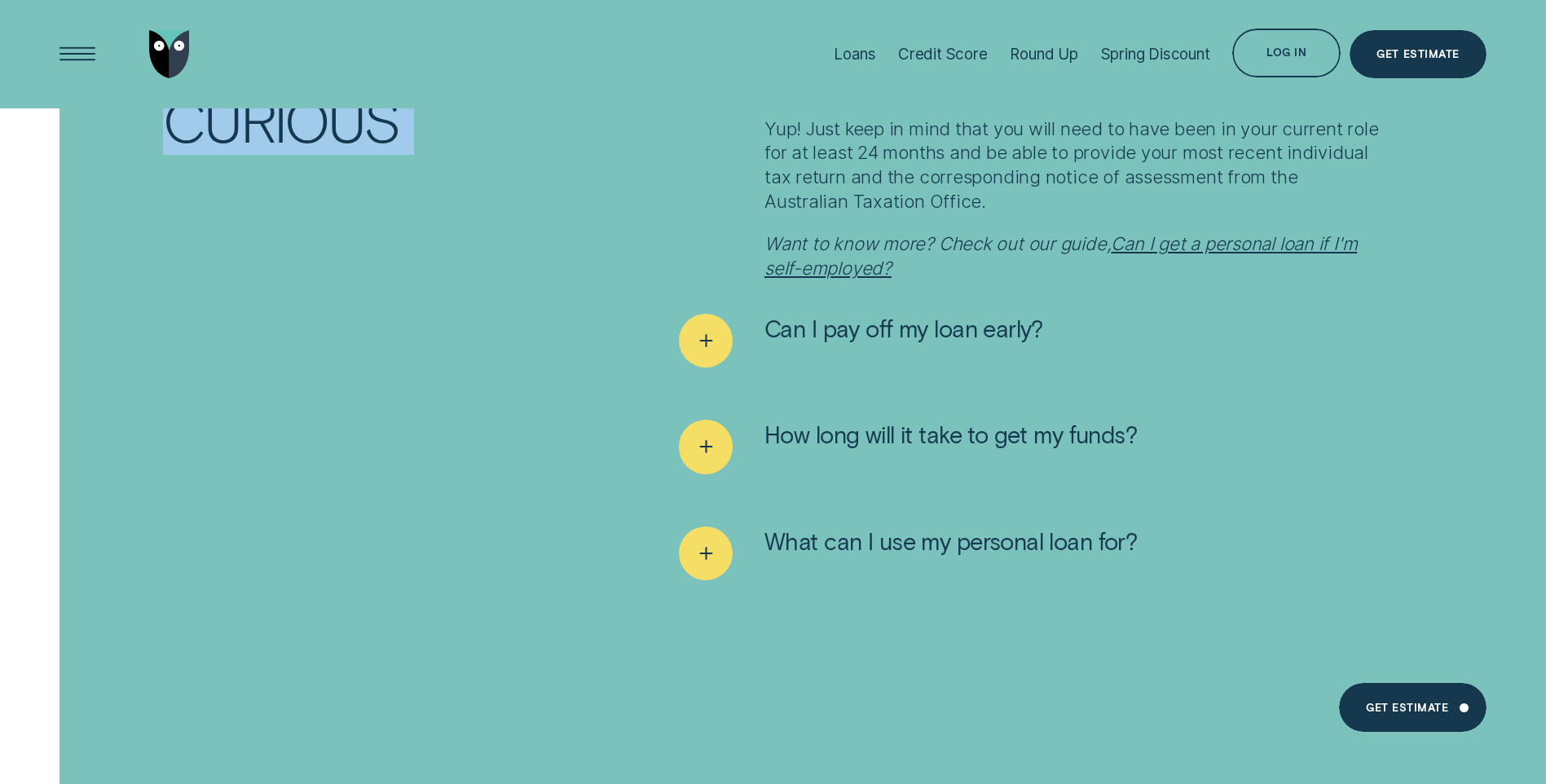
scroll to position [10301, 0]
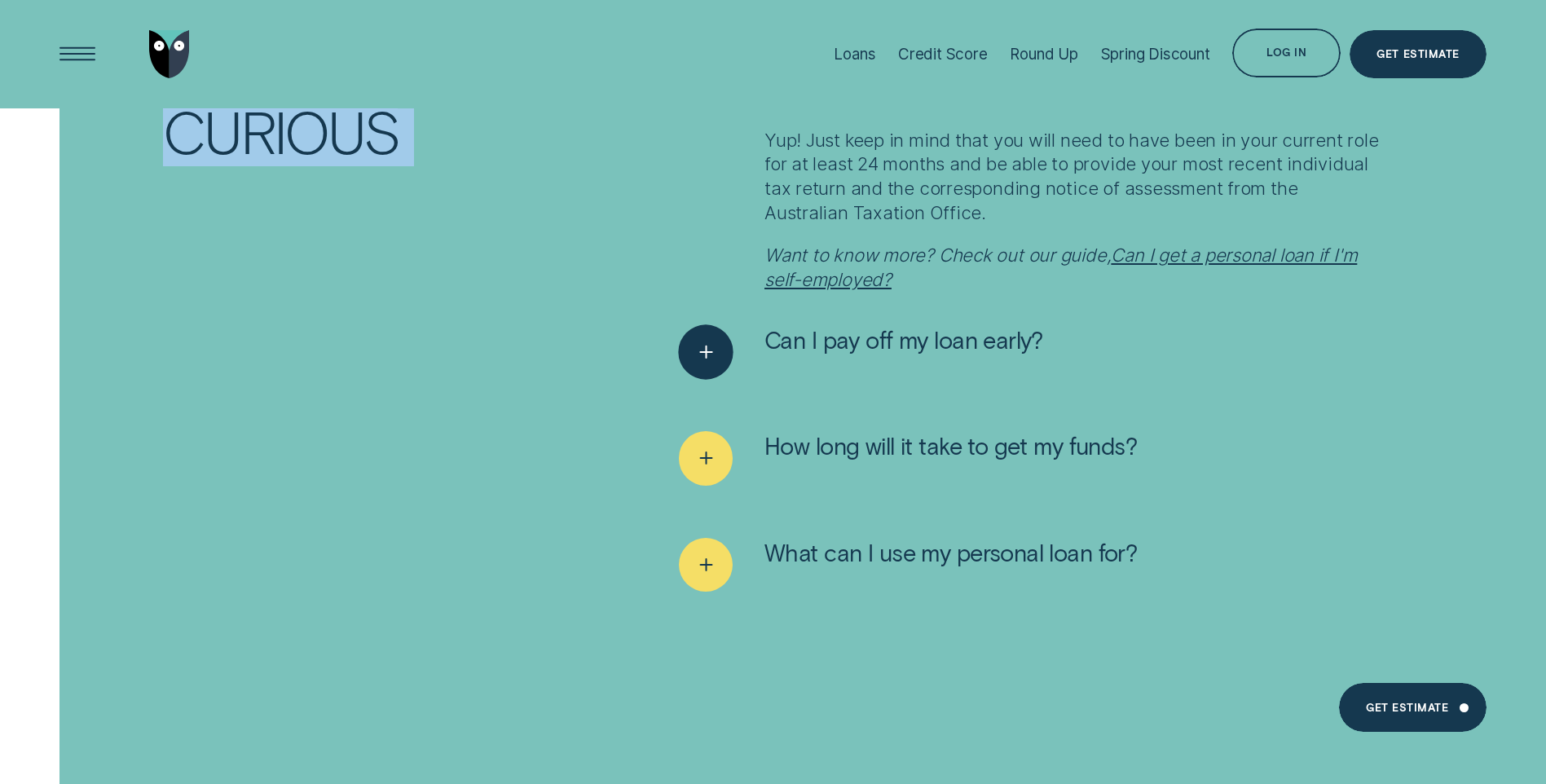
click at [725, 327] on div "See more" at bounding box center [706, 351] width 55 height 55
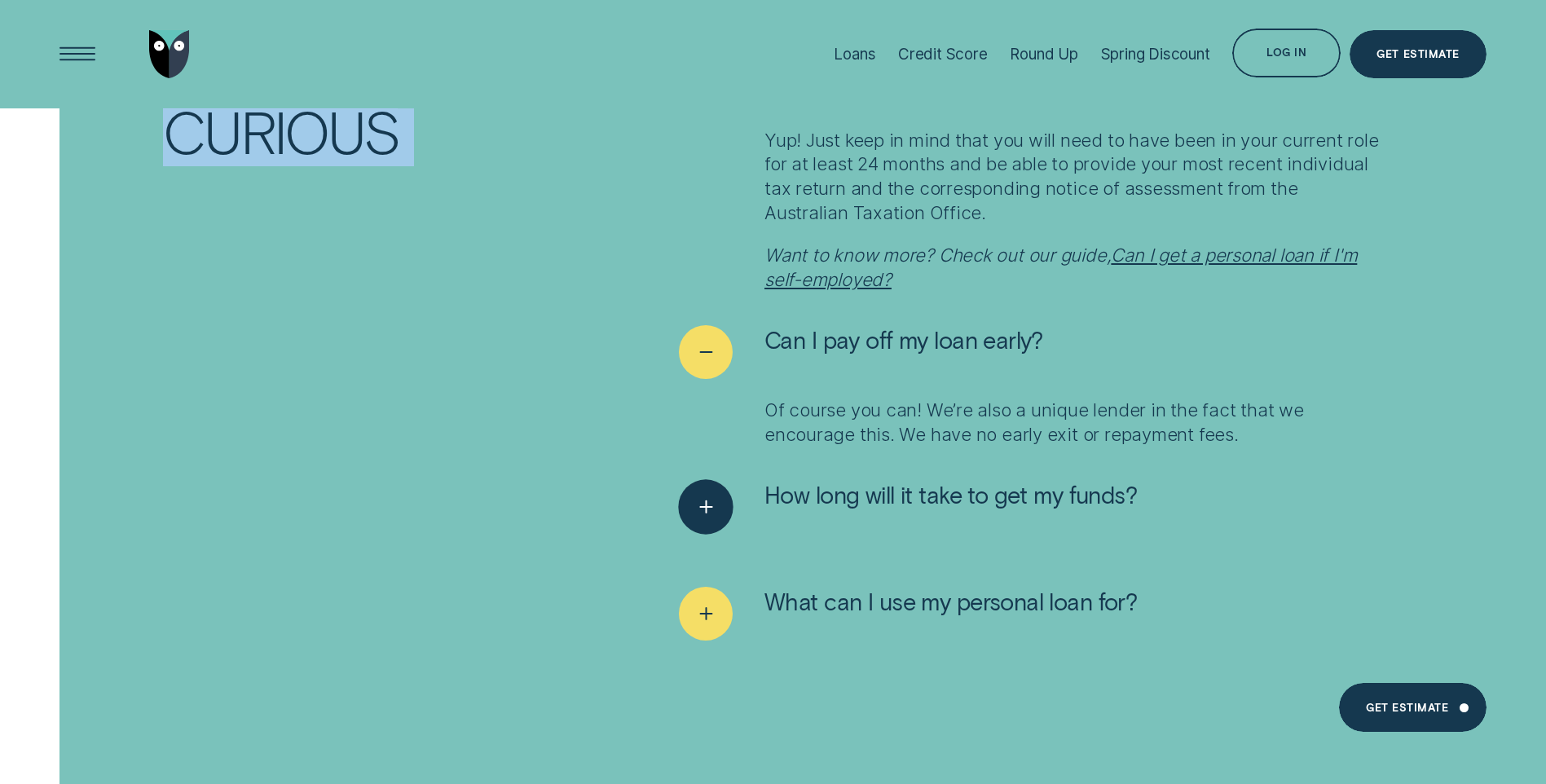
click at [705, 495] on icon "See more" at bounding box center [706, 507] width 28 height 26
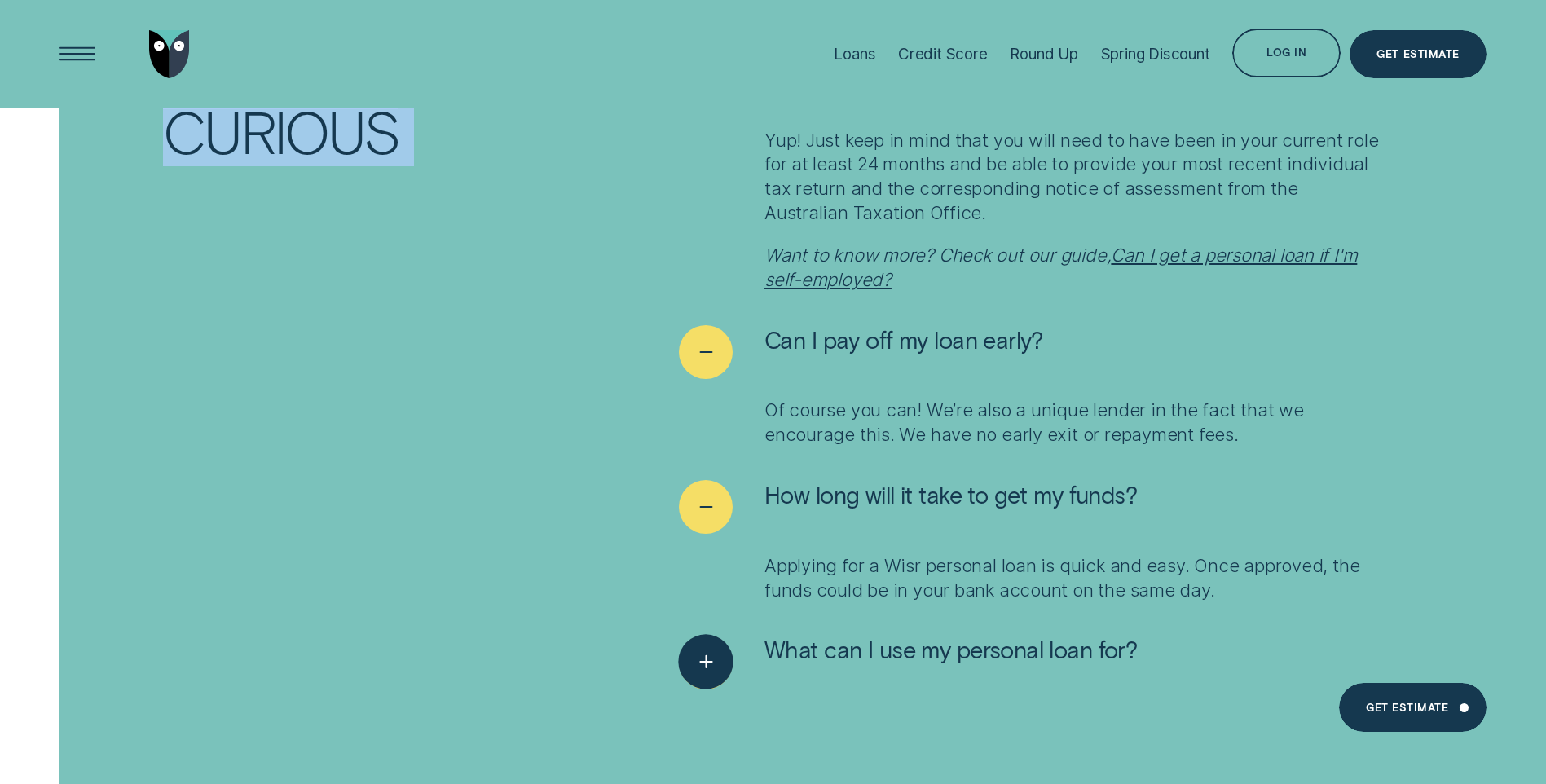
click at [725, 635] on div "See more" at bounding box center [706, 662] width 55 height 55
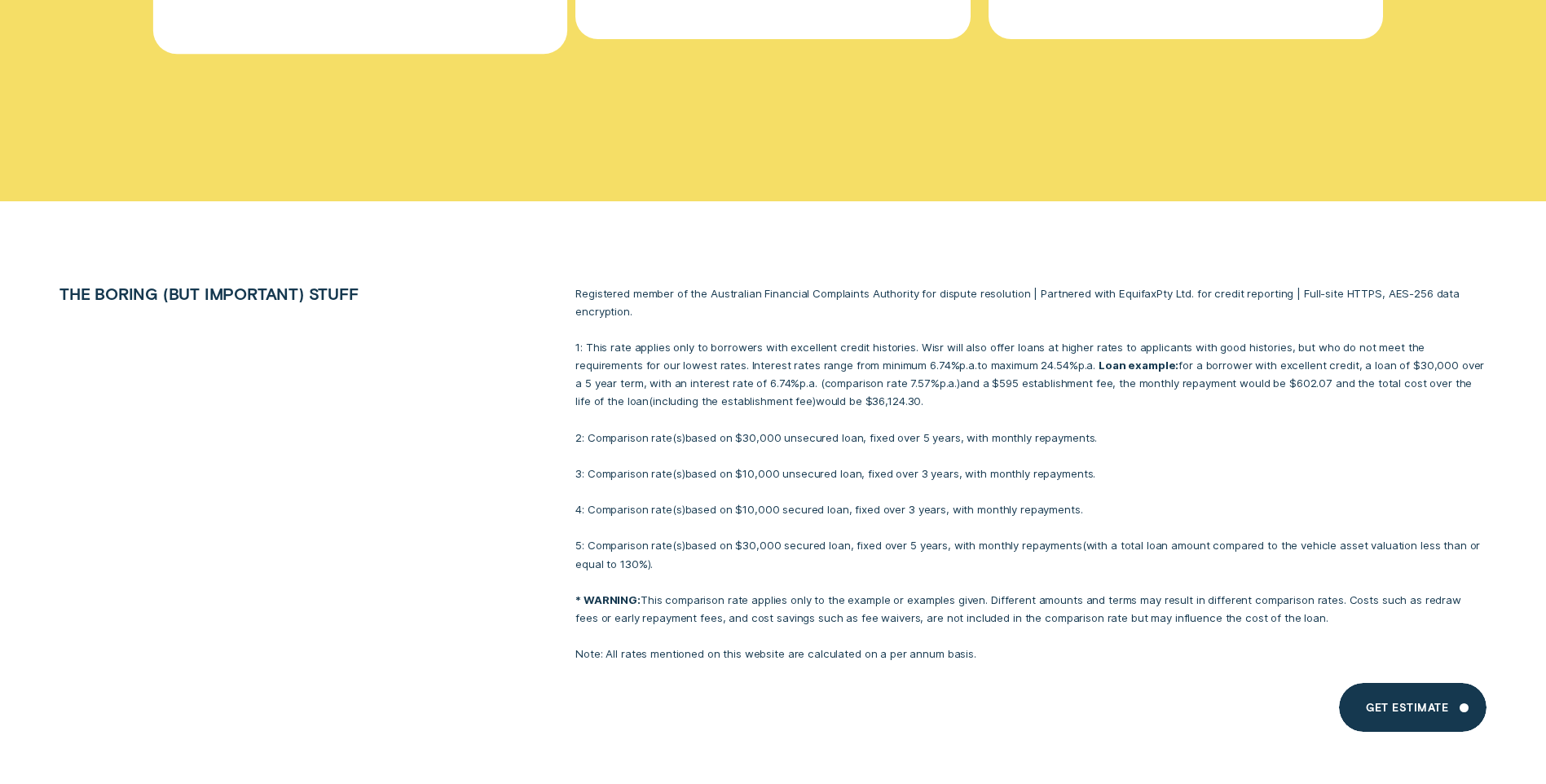
scroll to position [13397, 0]
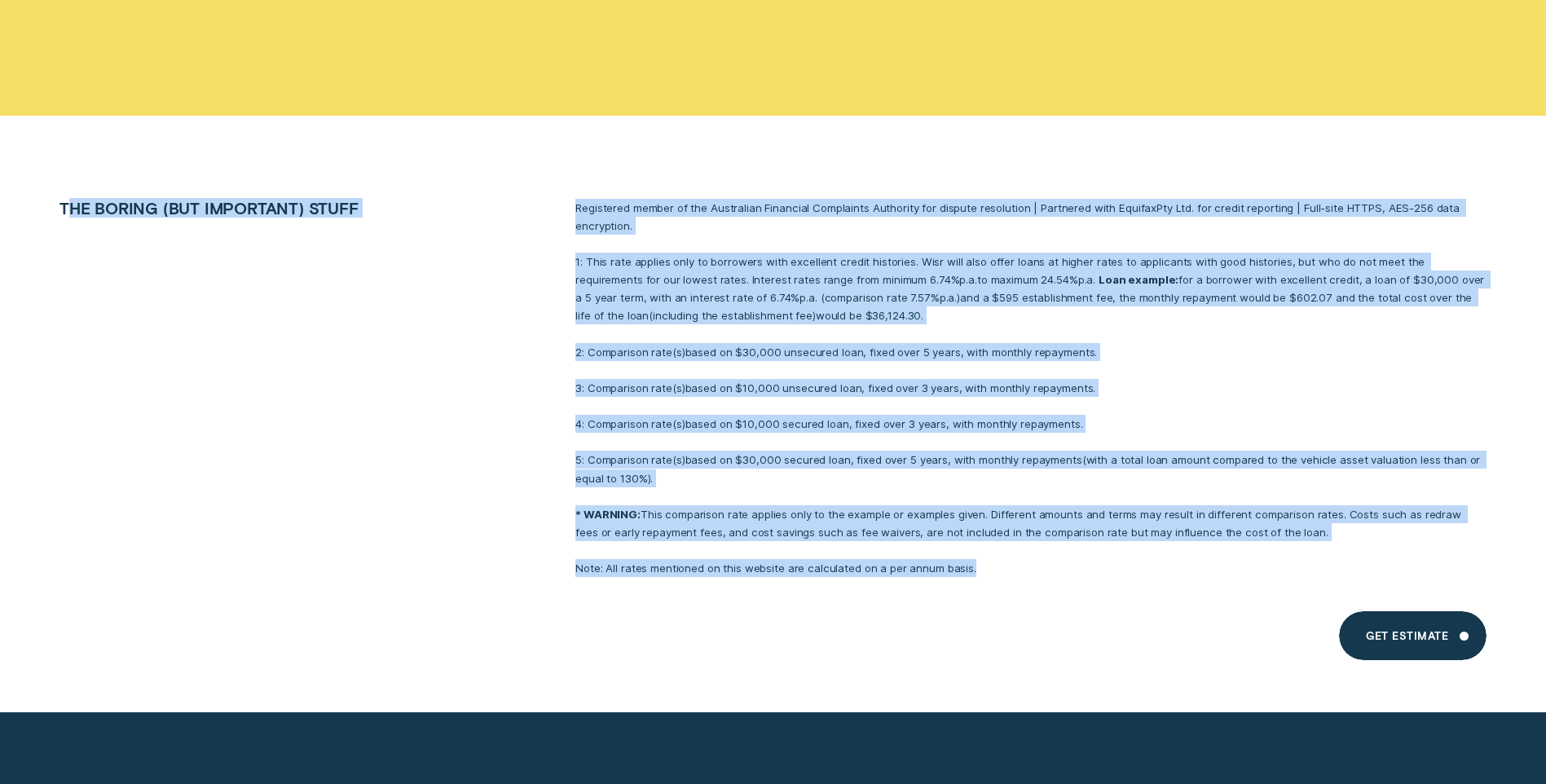
drag, startPoint x: 65, startPoint y: 184, endPoint x: 971, endPoint y: 543, distance: 974.5
click at [972, 543] on li "The boring (but important) stuff Registered member of the Australian Financial …" at bounding box center [773, 388] width 1445 height 379
drag, startPoint x: 971, startPoint y: 543, endPoint x: 888, endPoint y: 542, distance: 83.0
copy li "lo ipsumd (sit ametconse) adipi Elitseddoe tempor in utl Etdolorema Aliquaeni A…"
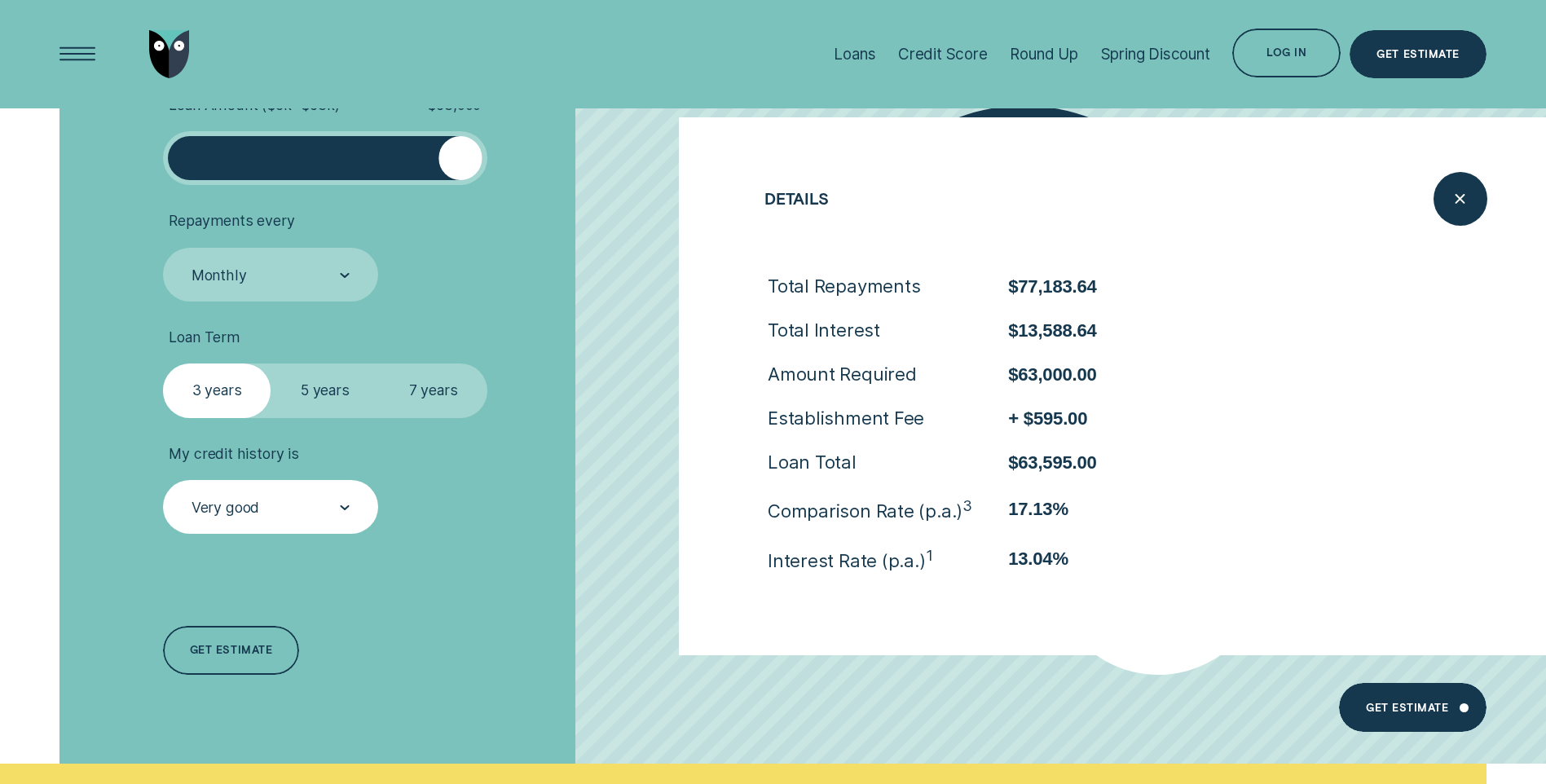
scroll to position [5216, 0]
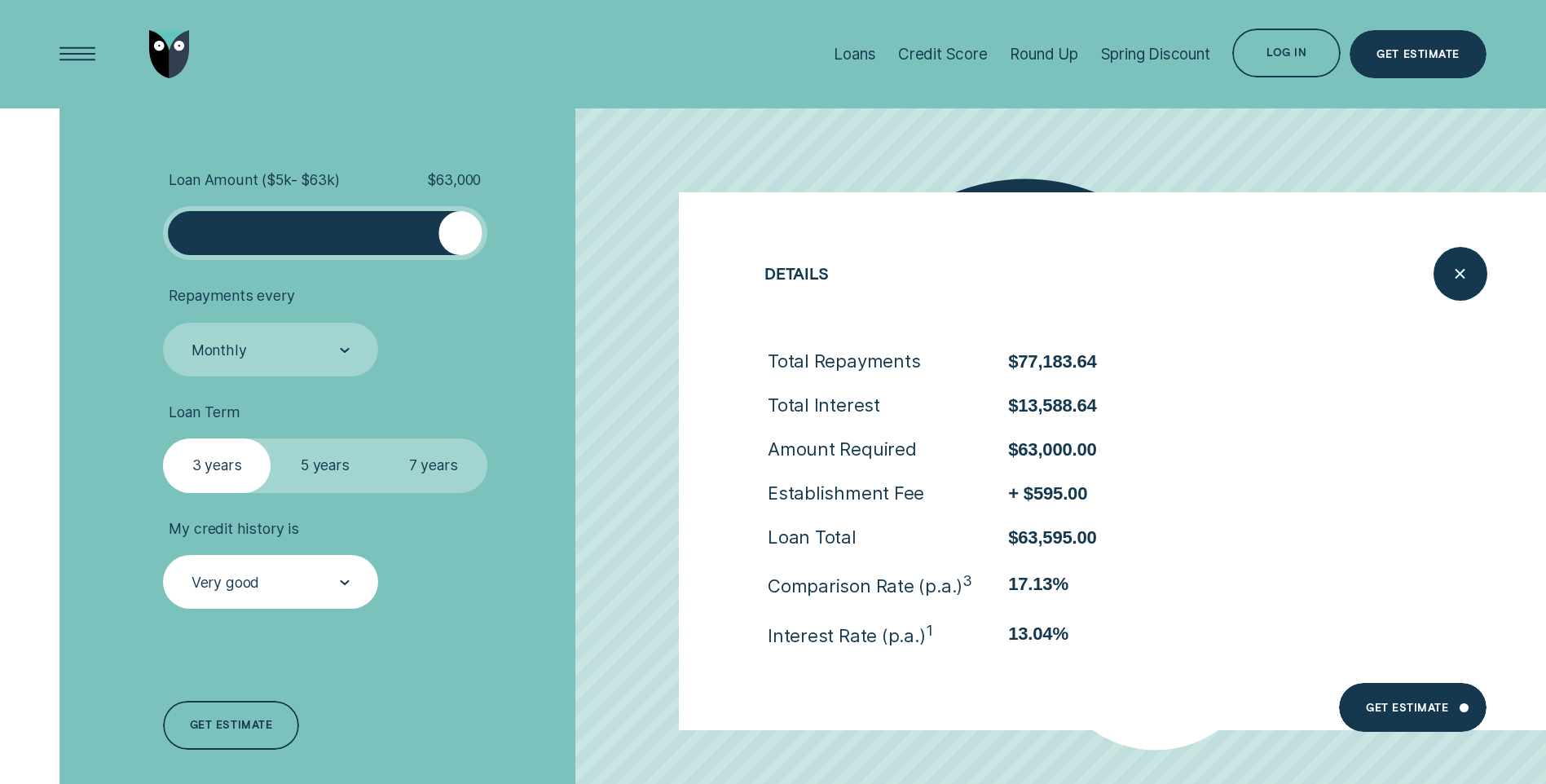
click at [471, 586] on li "My credit history is Very good" at bounding box center [412, 565] width 498 height 89
click at [1460, 275] on icon "Close loan details" at bounding box center [1461, 273] width 28 height 26
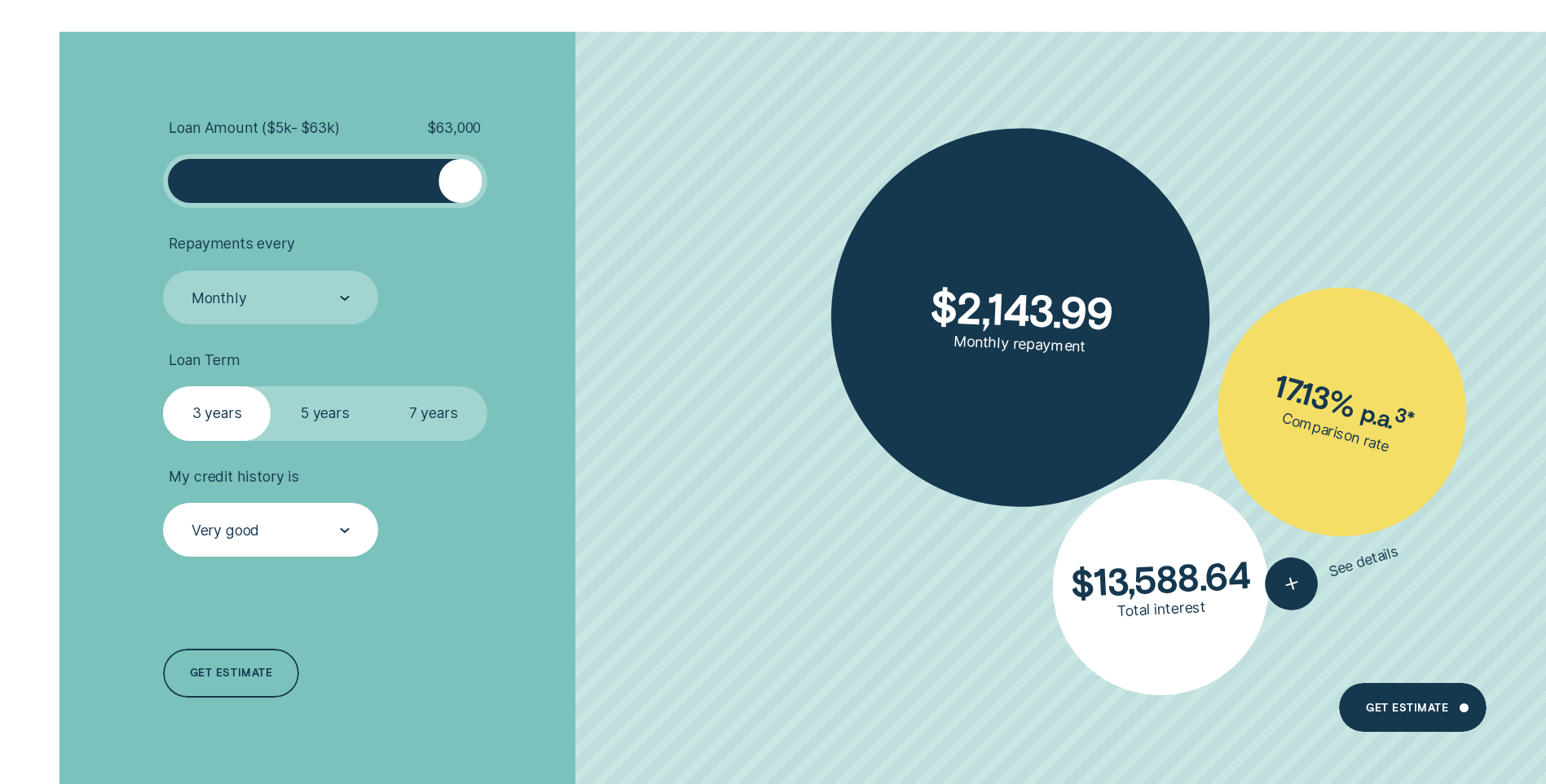
scroll to position [5298, 0]
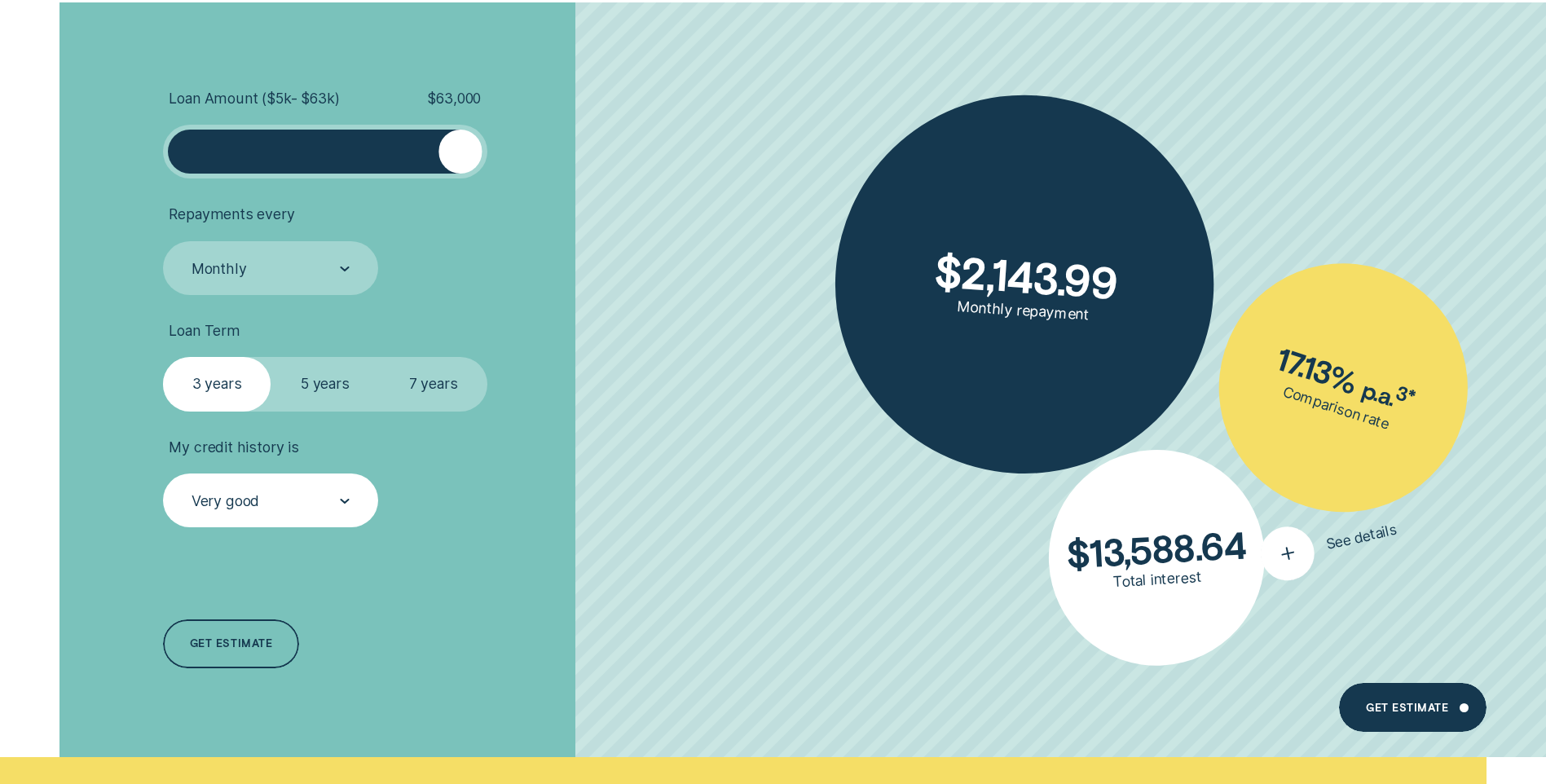
click at [1286, 550] on icon "button" at bounding box center [1288, 553] width 31 height 29
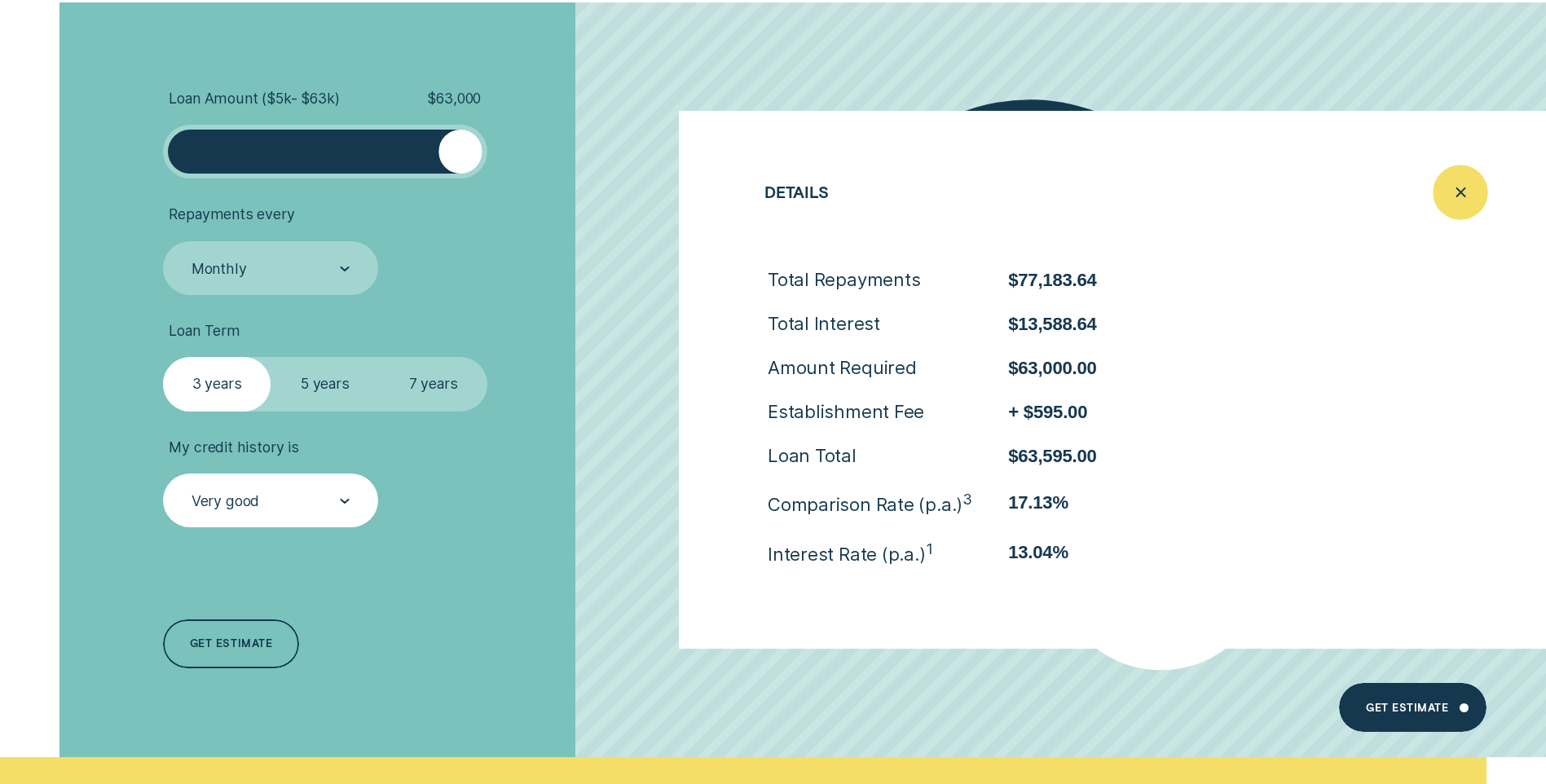
click at [1443, 184] on div "Close loan details" at bounding box center [1460, 192] width 55 height 55
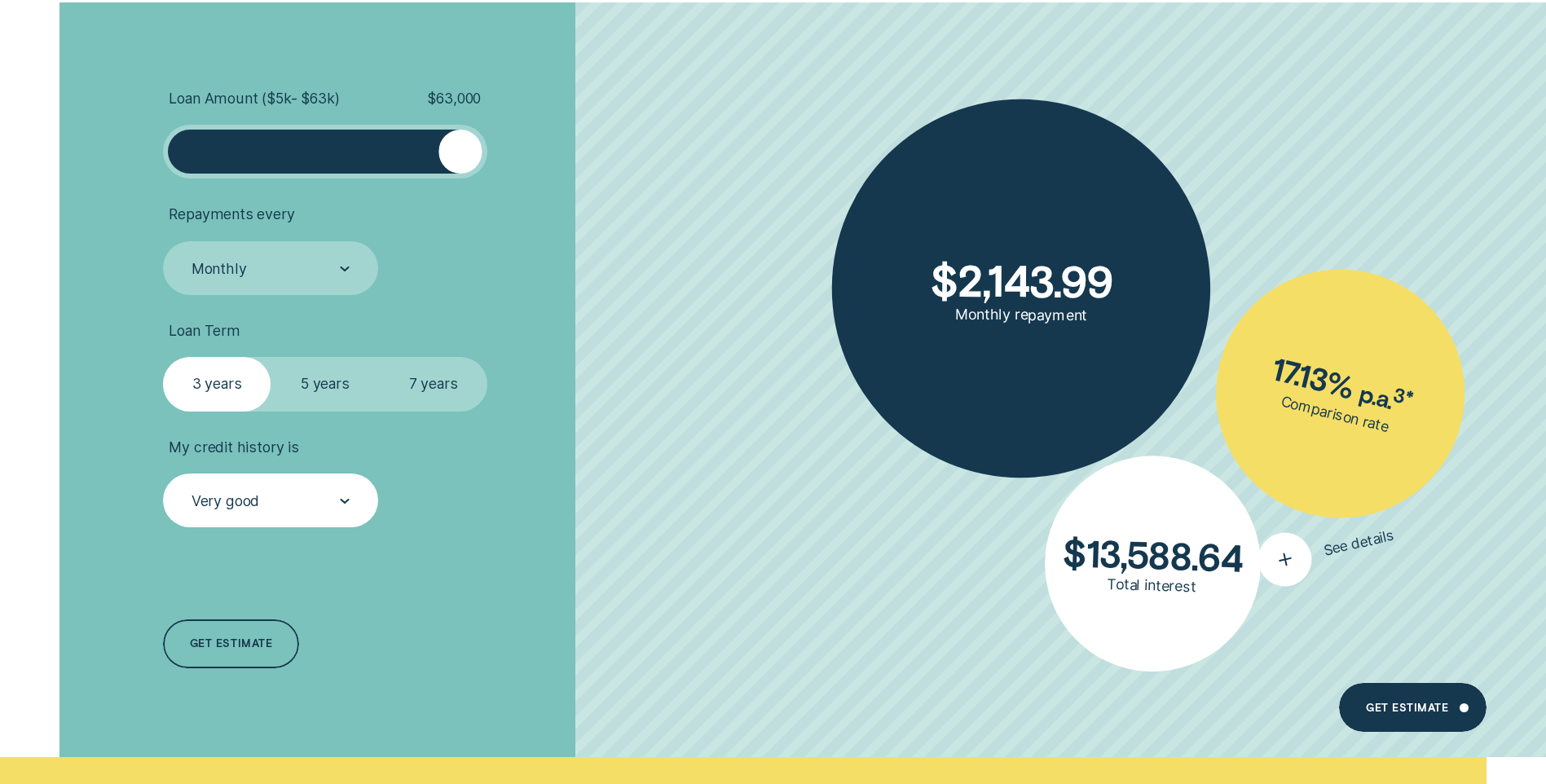
click at [1280, 550] on icon "button" at bounding box center [1285, 560] width 31 height 30
